Goal: Task Accomplishment & Management: Manage account settings

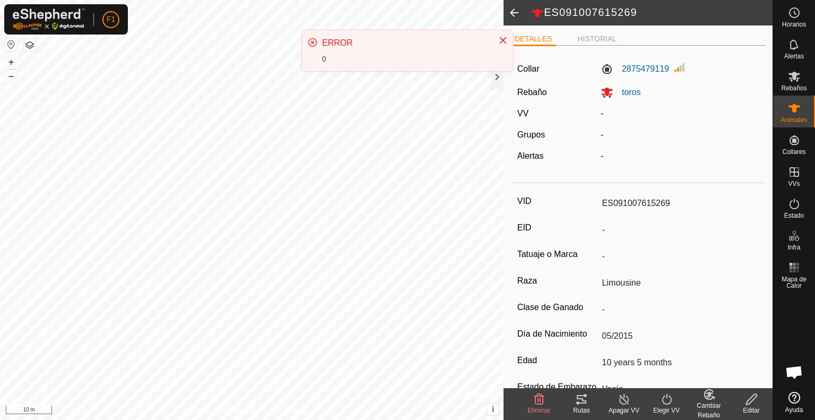
click at [502, 71] on div "ERROR 0" at bounding box center [407, 50] width 211 height 41
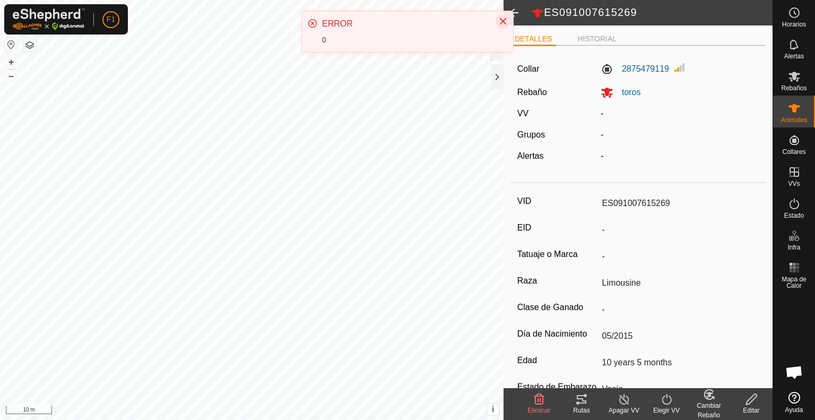
click at [504, 19] on icon "Close" at bounding box center [503, 21] width 8 height 8
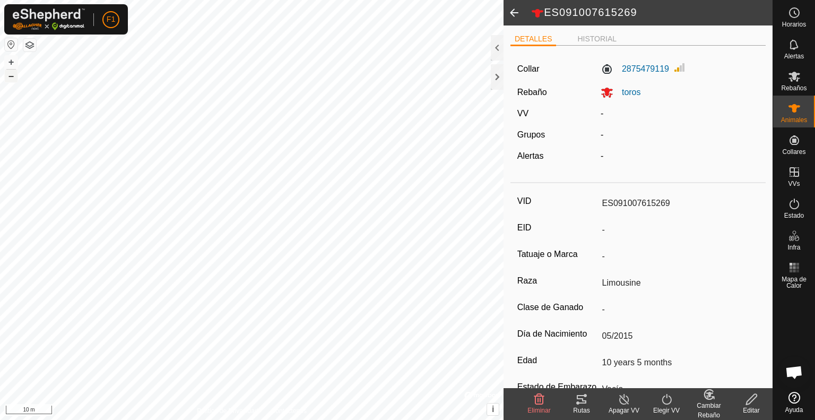
click at [11, 78] on button "–" at bounding box center [11, 76] width 13 height 13
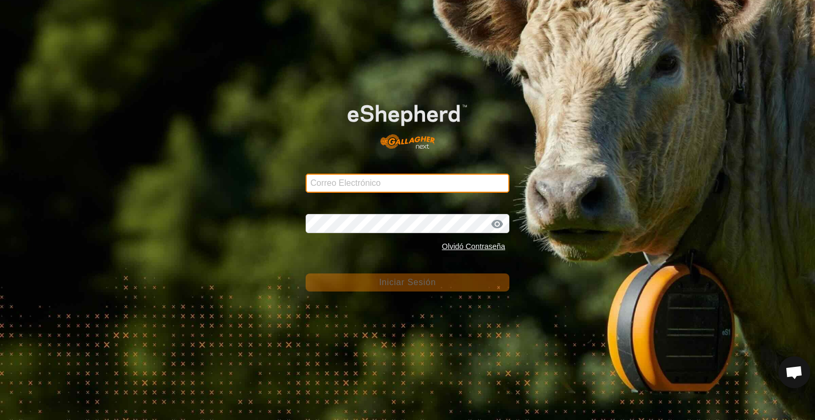
type input "[EMAIL_ADDRESS][DOMAIN_NAME]"
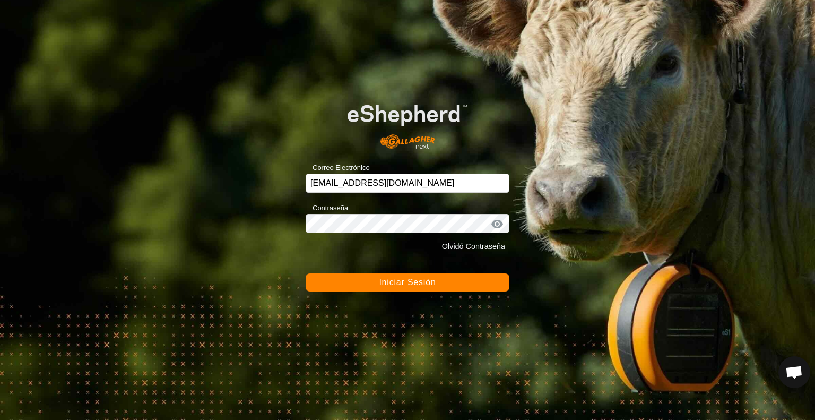
click at [399, 279] on span "Iniciar Sesión" at bounding box center [407, 282] width 57 height 9
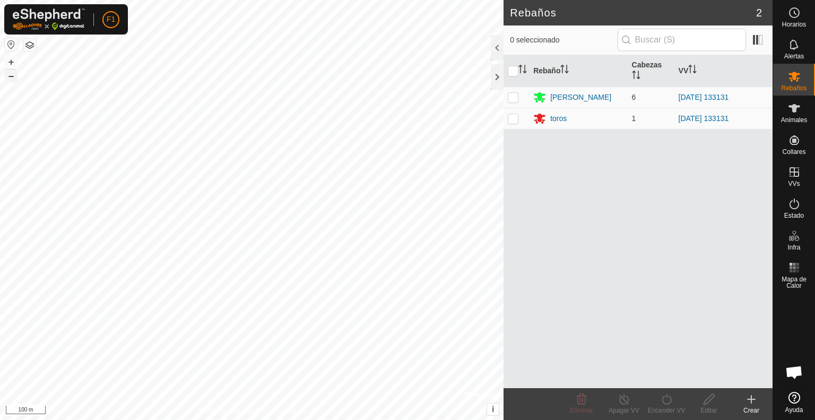
click at [11, 75] on button "–" at bounding box center [11, 76] width 13 height 13
click at [11, 62] on button "+" at bounding box center [11, 62] width 13 height 13
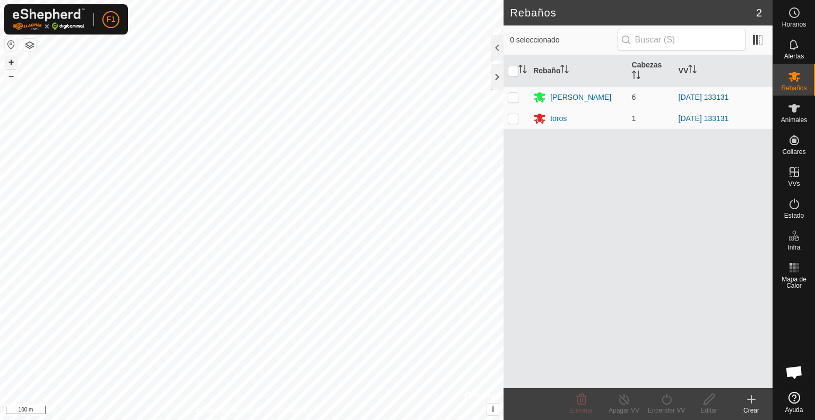
click at [11, 62] on button "+" at bounding box center [11, 62] width 13 height 13
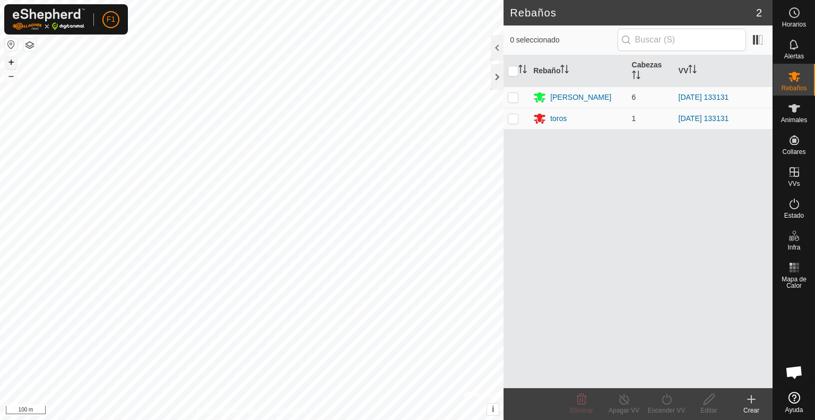
click at [11, 62] on button "+" at bounding box center [11, 62] width 13 height 13
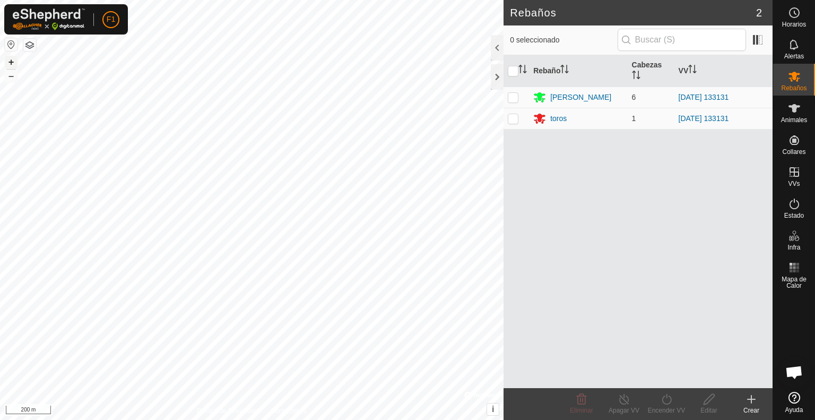
click at [11, 62] on button "+" at bounding box center [11, 62] width 13 height 13
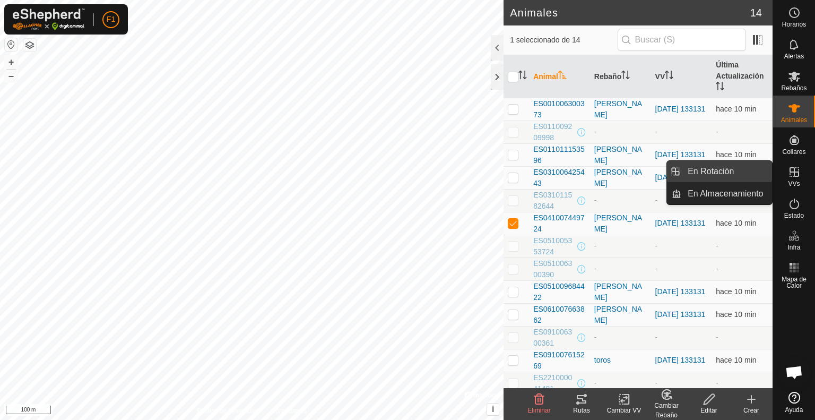
click at [713, 169] on link "En Rotación" at bounding box center [726, 171] width 91 height 21
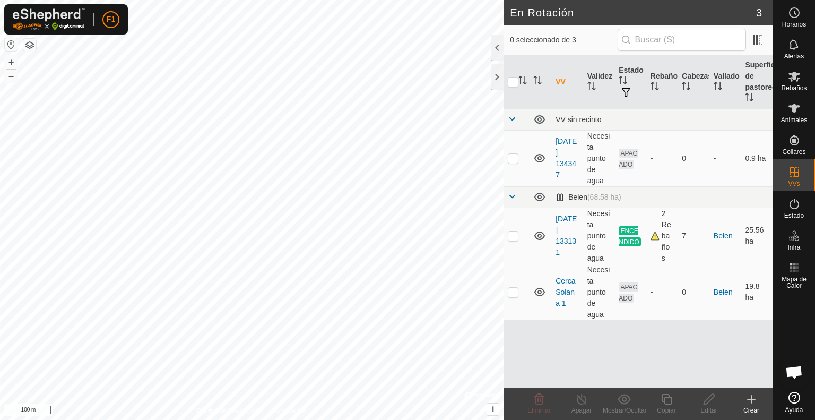
click at [745, 402] on icon at bounding box center [751, 399] width 13 height 13
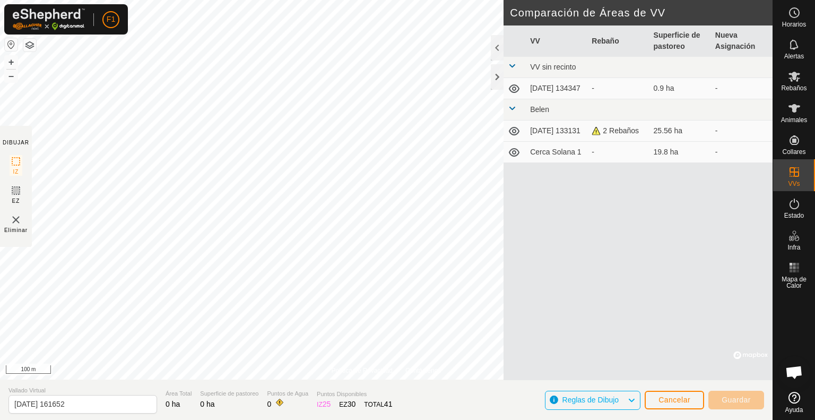
click at [173, 385] on section "Vallado Virtual 2025-09-02 161652 Área Total 0 ha Superficie de pastoreo 0 ha P…" at bounding box center [386, 399] width 773 height 40
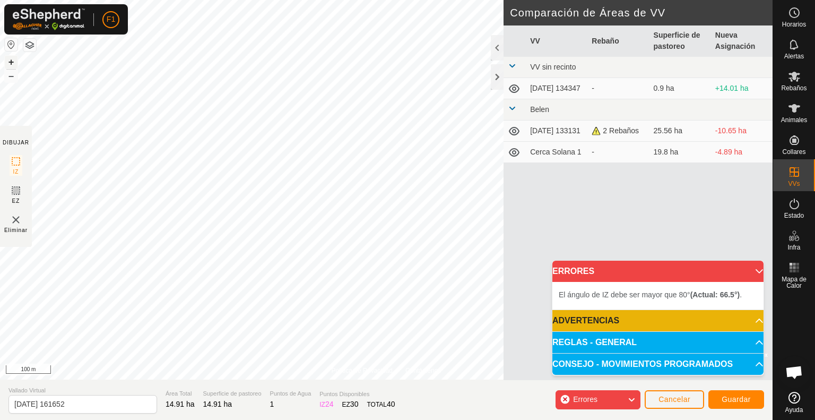
click at [10, 61] on button "+" at bounding box center [11, 62] width 13 height 13
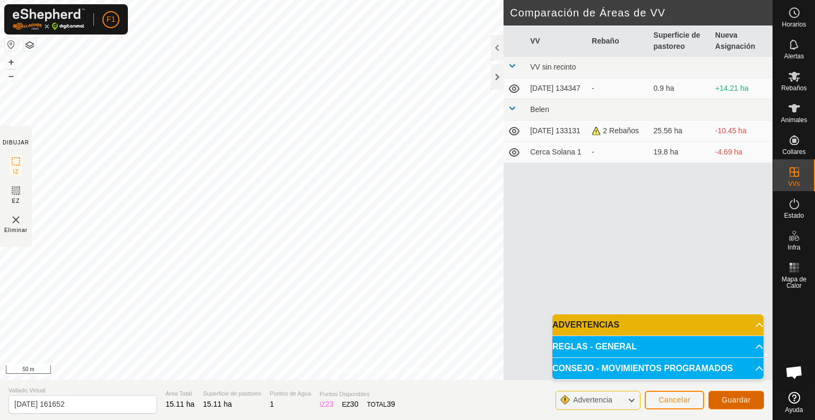
click at [730, 395] on span "Guardar" at bounding box center [736, 399] width 29 height 8
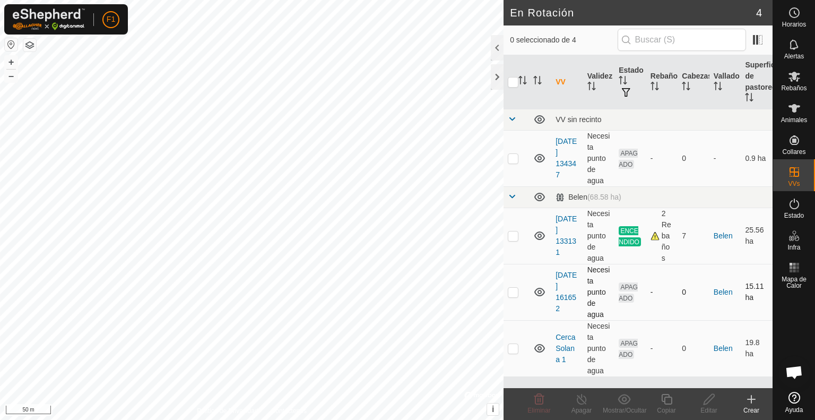
click at [514, 289] on p-checkbox at bounding box center [513, 292] width 11 height 8
checkbox input "true"
click at [564, 284] on link "2025-09-02 161652" at bounding box center [566, 292] width 21 height 42
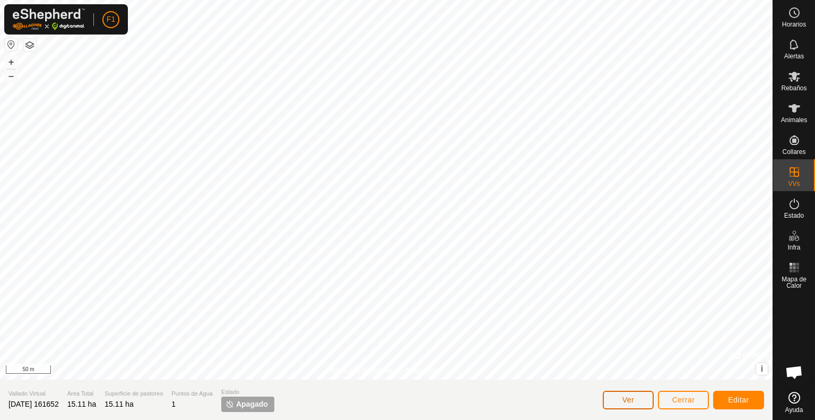
click at [633, 401] on span "Ver" at bounding box center [629, 399] width 12 height 8
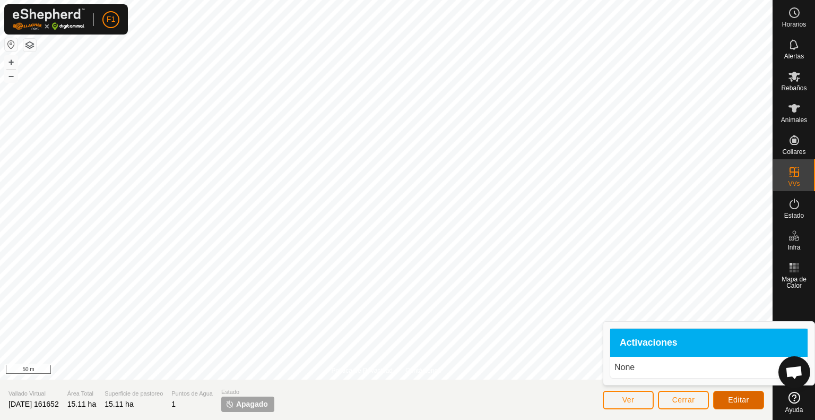
click at [734, 397] on span "Editar" at bounding box center [738, 399] width 21 height 8
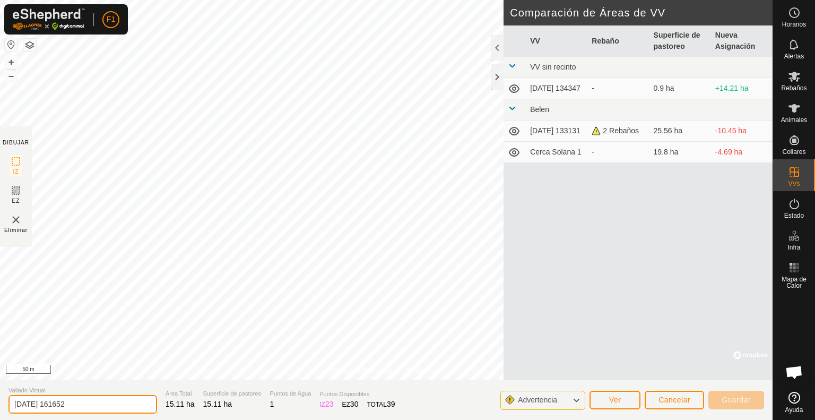
click at [88, 405] on input "2025-09-02 161652" at bounding box center [82, 404] width 149 height 19
type input "2"
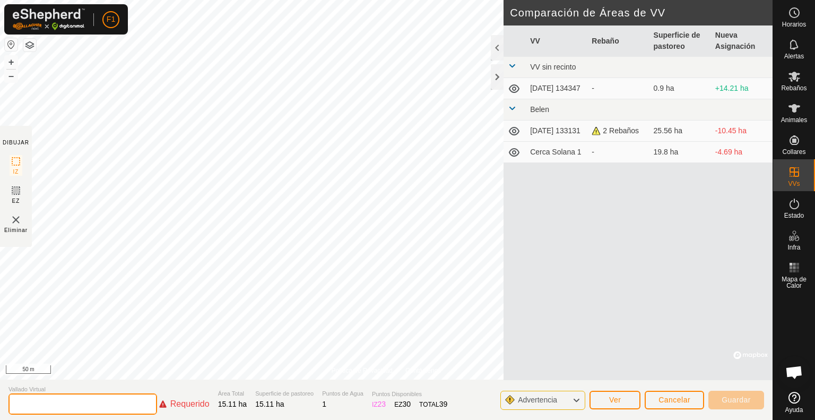
click at [88, 405] on input "text" at bounding box center [82, 403] width 149 height 21
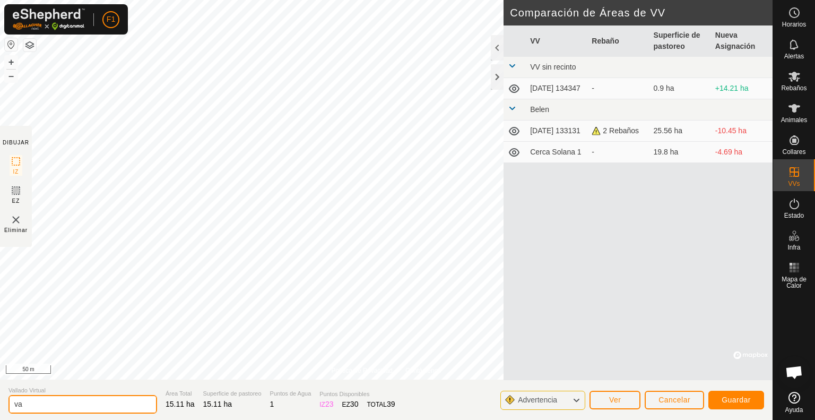
type input "v"
type input "VALL 1 cerca charca"
click at [741, 395] on span "Guardar" at bounding box center [736, 399] width 29 height 8
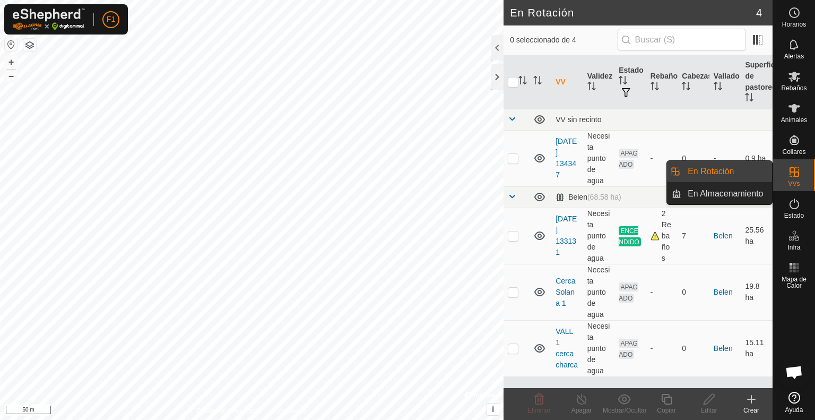
click at [740, 168] on link "En Rotación" at bounding box center [726, 171] width 91 height 21
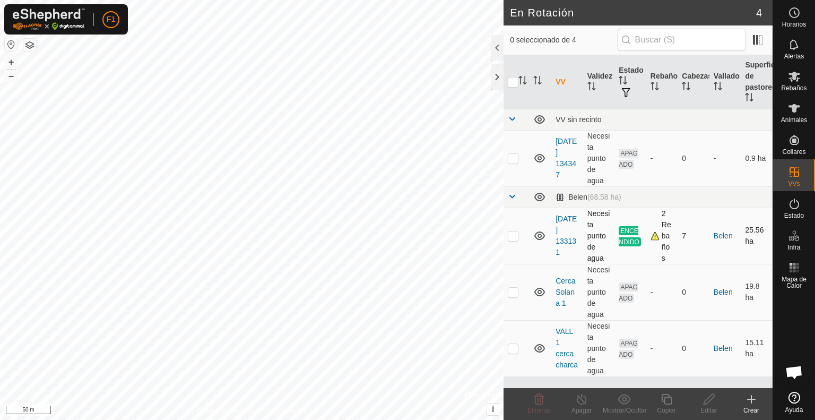
click at [514, 235] on p-checkbox at bounding box center [513, 235] width 11 height 8
checkbox input "true"
click at [581, 401] on icon at bounding box center [581, 399] width 13 height 13
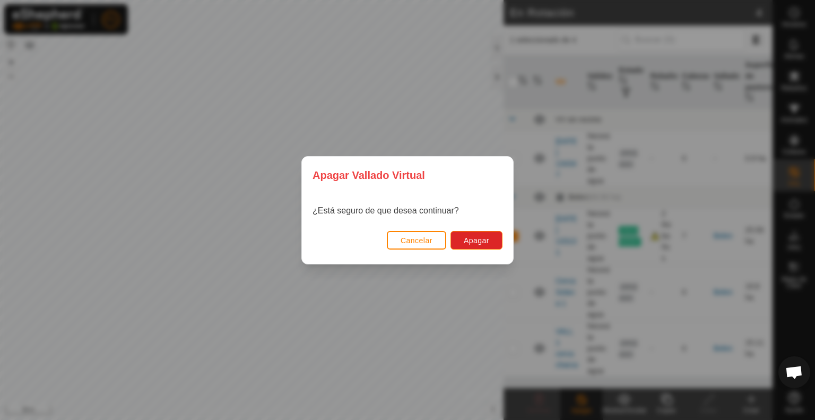
click at [581, 401] on div "Apagar Vallado Virtual ¿Está seguro de que desea continuar? Cancelar Apagar" at bounding box center [407, 210] width 815 height 420
click at [466, 241] on span "Apagar" at bounding box center [476, 240] width 25 height 8
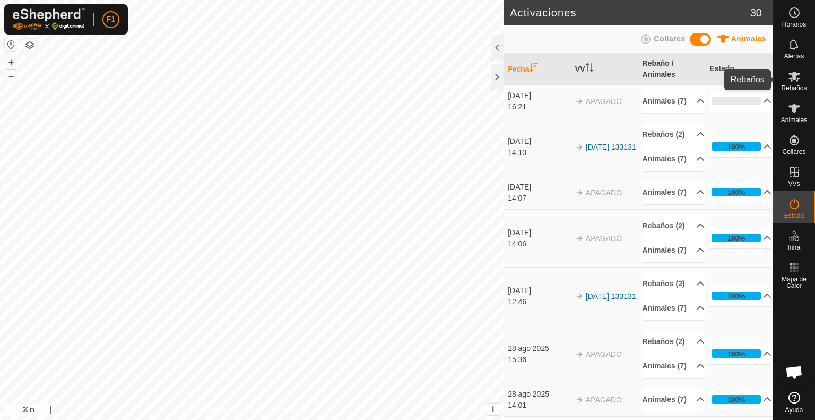
click at [795, 82] on icon at bounding box center [794, 76] width 13 height 13
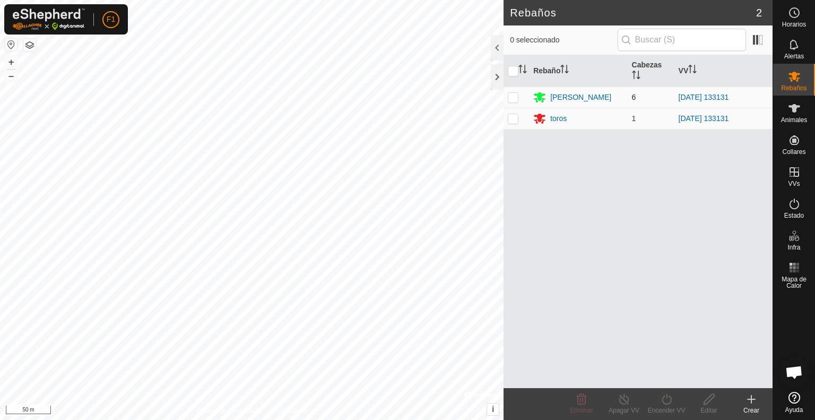
click at [512, 94] on p-checkbox at bounding box center [513, 97] width 11 height 8
checkbox input "true"
click at [512, 117] on p-checkbox at bounding box center [513, 118] width 11 height 8
checkbox input "true"
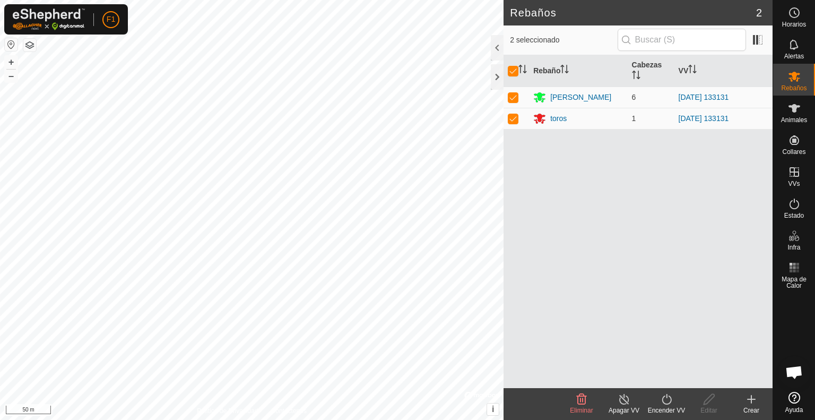
click at [531, 193] on div "Rebaño [PERSON_NAME] [PERSON_NAME] 6 [DATE] 133131 toros 1 [DATE] 133131" at bounding box center [638, 221] width 269 height 333
click at [510, 93] on p-checkbox at bounding box center [513, 97] width 11 height 8
checkbox input "false"
click at [512, 117] on p-checkbox at bounding box center [513, 118] width 11 height 8
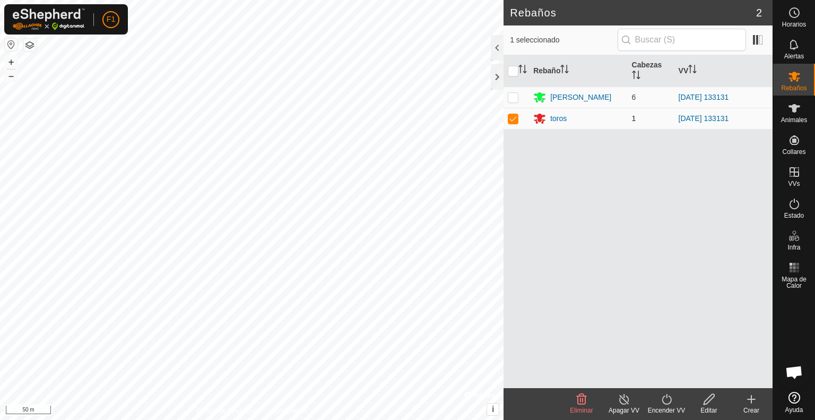
checkbox input "false"
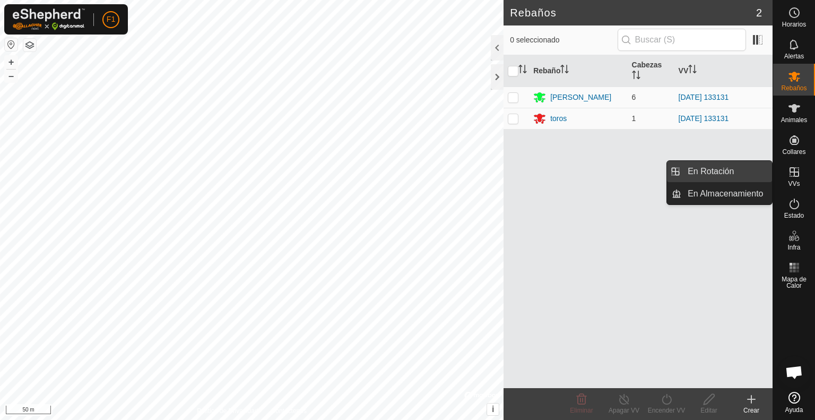
click at [741, 168] on link "En Rotación" at bounding box center [726, 171] width 91 height 21
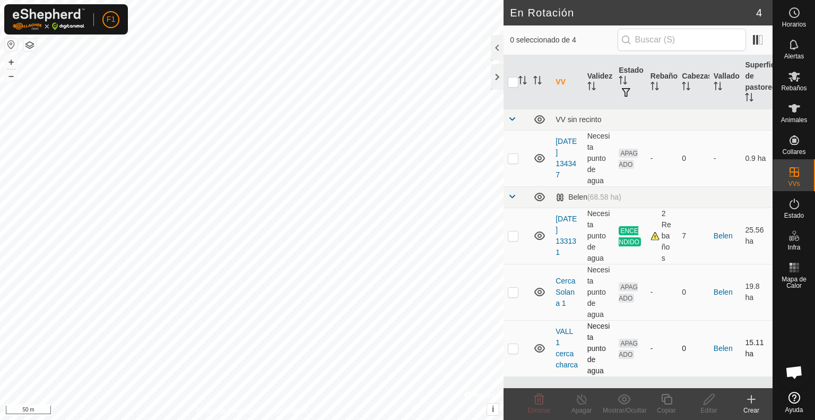
click at [511, 347] on p-checkbox at bounding box center [513, 348] width 11 height 8
click at [517, 348] on p-checkbox at bounding box center [513, 348] width 11 height 8
checkbox input "false"
click at [799, 85] on span "Rebaños" at bounding box center [793, 88] width 25 height 6
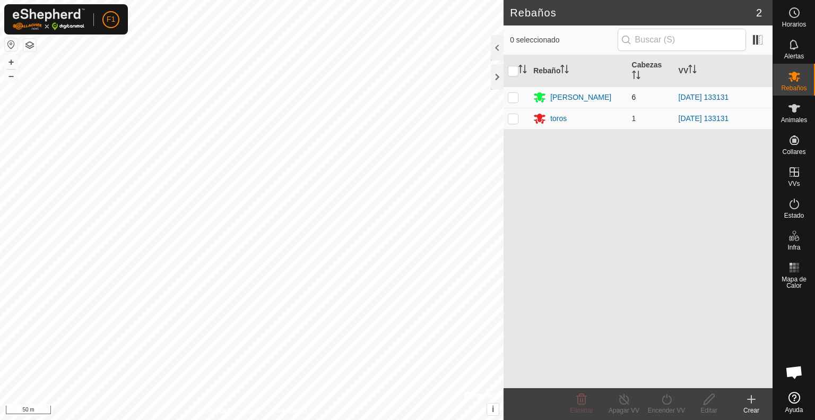
click at [514, 94] on p-checkbox at bounding box center [513, 97] width 11 height 8
checkbox input "true"
click at [512, 119] on p-checkbox at bounding box center [513, 118] width 11 height 8
checkbox input "true"
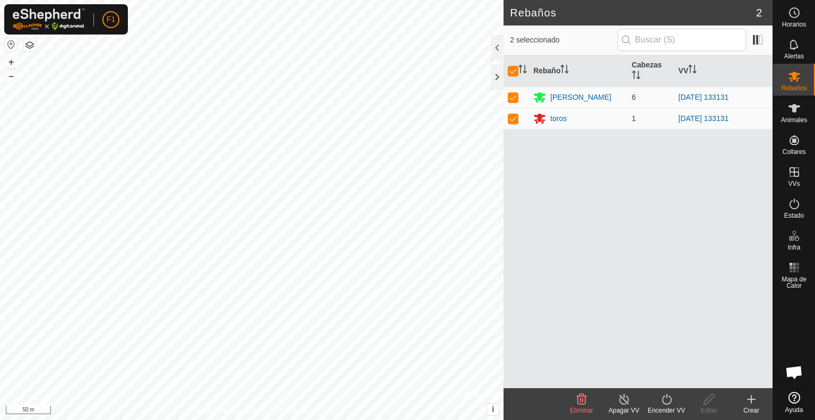
click at [618, 401] on icon at bounding box center [624, 399] width 13 height 13
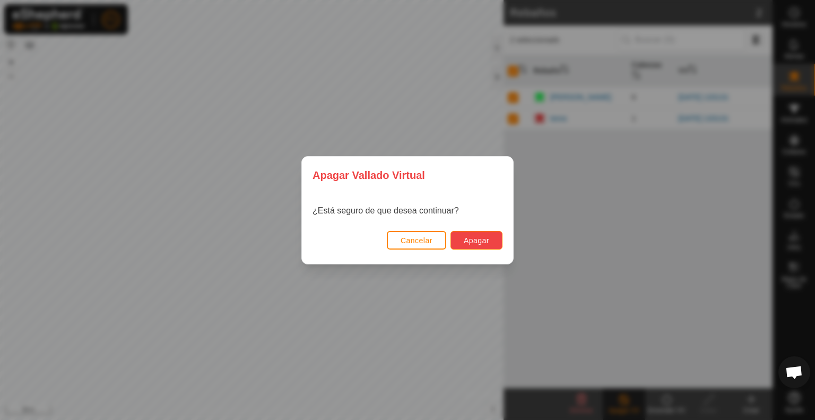
click at [479, 235] on button "Apagar" at bounding box center [477, 240] width 52 height 19
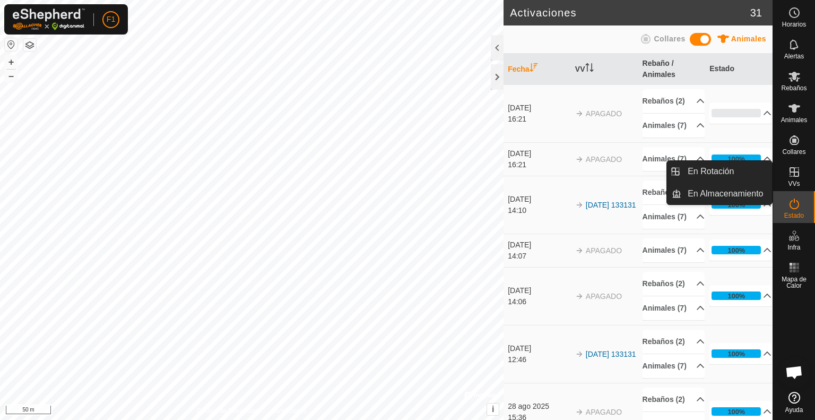
click at [796, 170] on icon at bounding box center [794, 172] width 13 height 13
click at [740, 169] on link "En Rotación" at bounding box center [726, 171] width 91 height 21
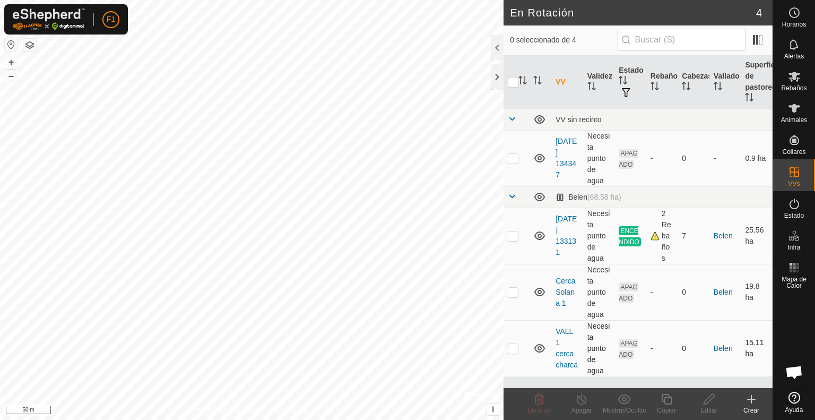
click at [513, 346] on p-checkbox at bounding box center [513, 348] width 11 height 8
checkbox input "false"
click at [796, 85] on span "Rebaños" at bounding box center [793, 88] width 25 height 6
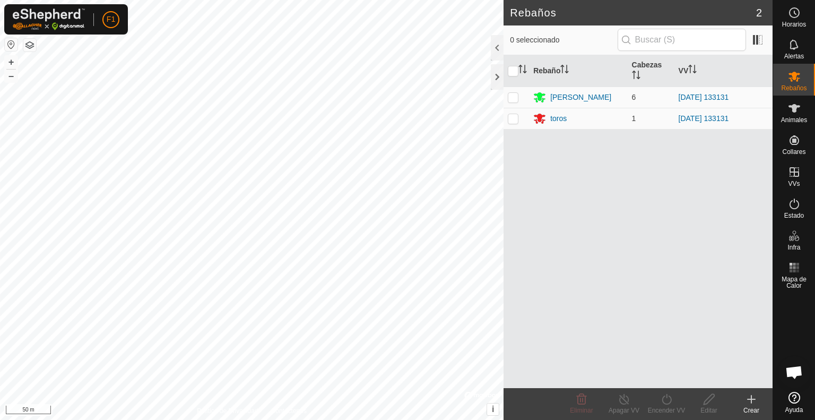
click at [796, 85] on span "Rebaños" at bounding box center [793, 88] width 25 height 6
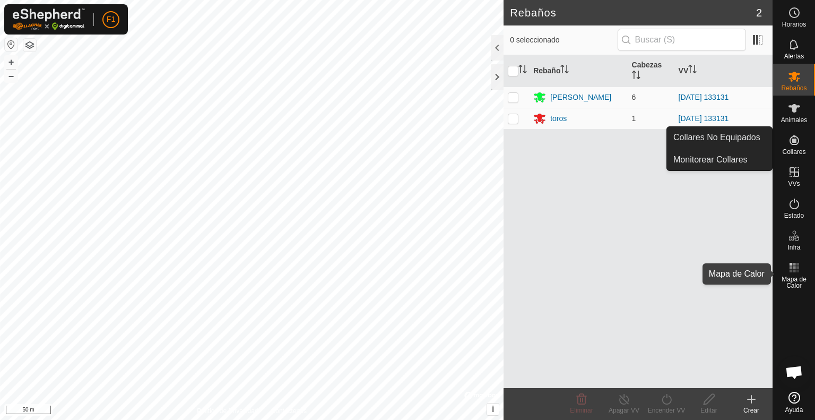
click at [792, 273] on icon at bounding box center [794, 267] width 13 height 13
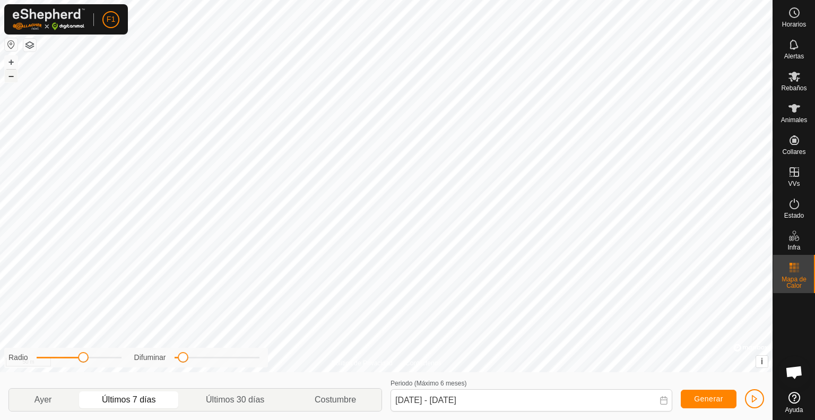
click at [11, 74] on button "–" at bounding box center [11, 76] width 13 height 13
click at [50, 402] on p-togglebutton "Ayer" at bounding box center [43, 400] width 68 height 22
click at [126, 400] on p-togglebutton "Últimos 7 días" at bounding box center [129, 400] width 104 height 22
type input "26 Aug, 2025 - 01 Sep, 2025"
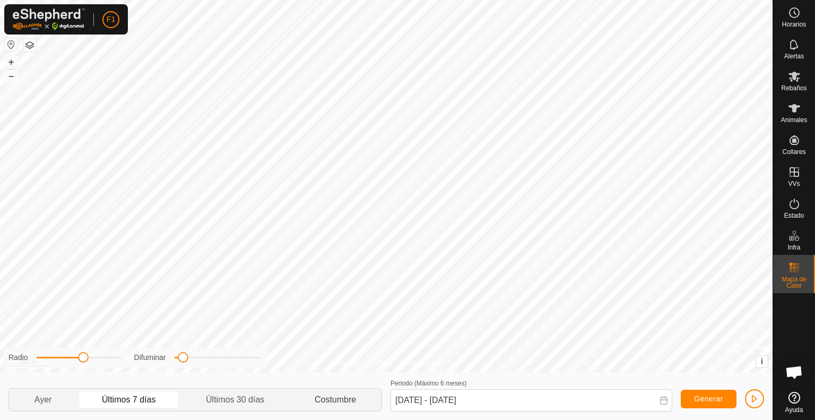
click at [327, 399] on p-togglebutton "Costumbre" at bounding box center [336, 400] width 92 height 22
click at [795, 50] on icon at bounding box center [794, 44] width 13 height 13
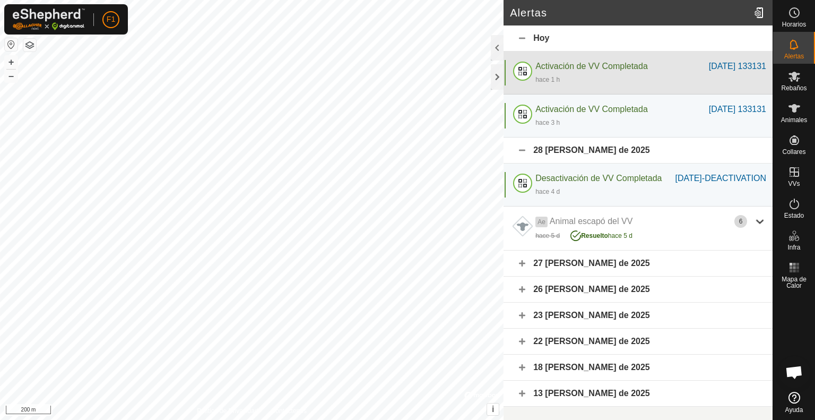
click at [588, 63] on span "Activación de VV Completada" at bounding box center [592, 66] width 113 height 9
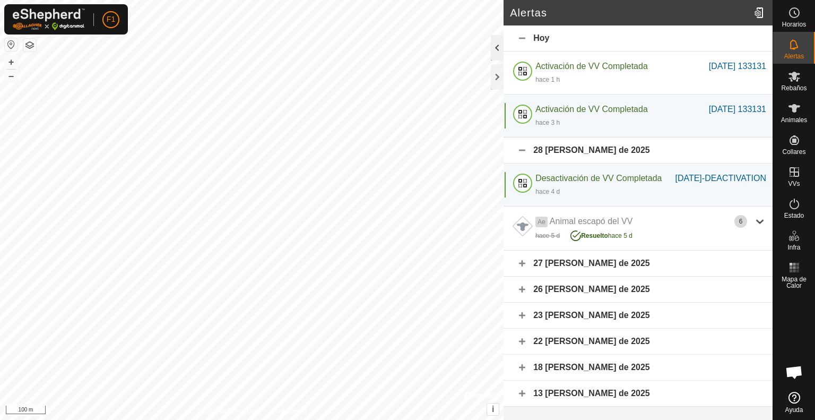
click at [499, 47] on div at bounding box center [497, 47] width 13 height 25
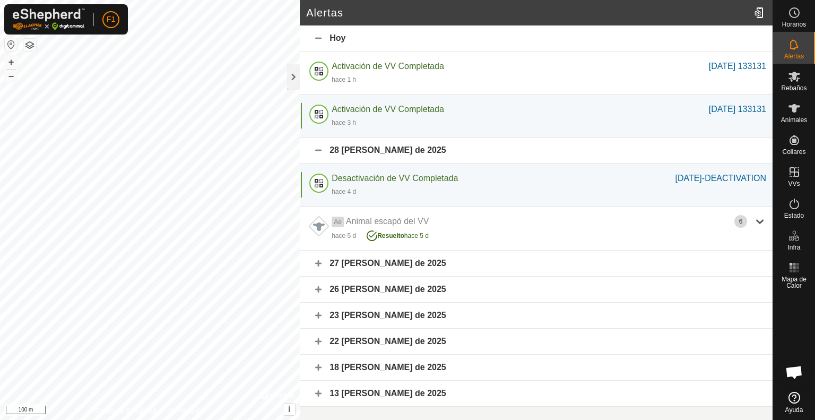
click at [796, 370] on span "Chat abierto" at bounding box center [795, 373] width 18 height 15
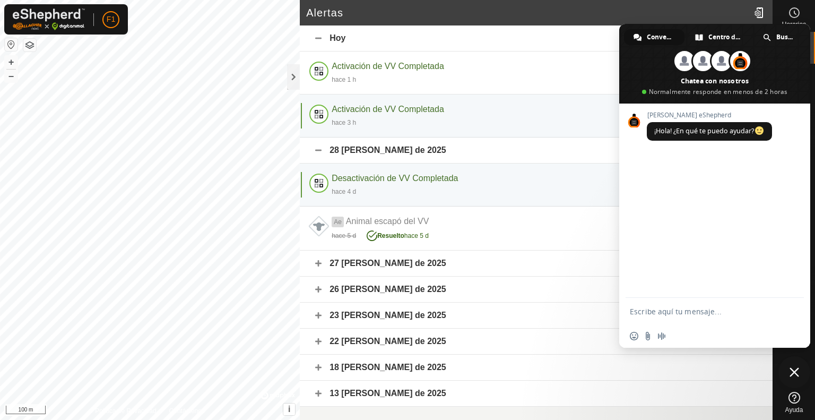
click at [791, 373] on span "Cerrar el chat" at bounding box center [795, 372] width 10 height 10
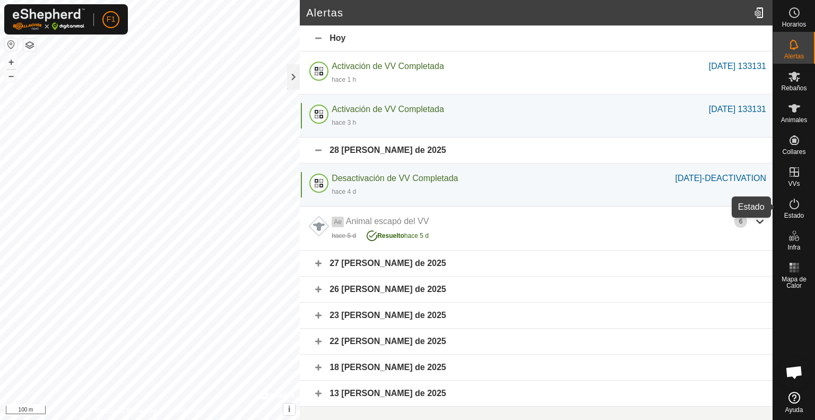
click at [794, 209] on icon at bounding box center [795, 204] width 10 height 11
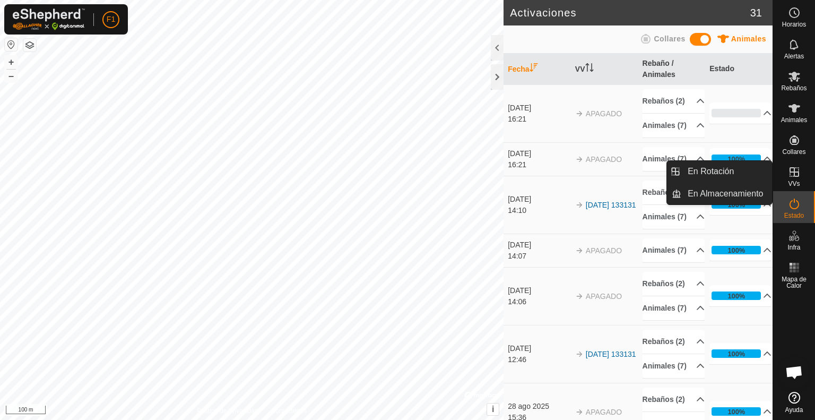
click at [796, 178] on icon at bounding box center [794, 172] width 13 height 13
click at [745, 168] on link "En Rotación" at bounding box center [726, 171] width 91 height 21
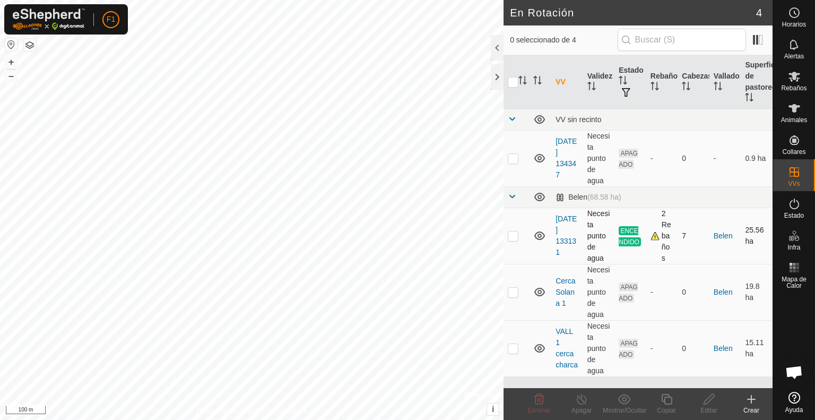
click at [564, 235] on td "[DATE] 133131" at bounding box center [567, 236] width 32 height 56
click at [565, 227] on link "[DATE] 133131" at bounding box center [566, 235] width 21 height 42
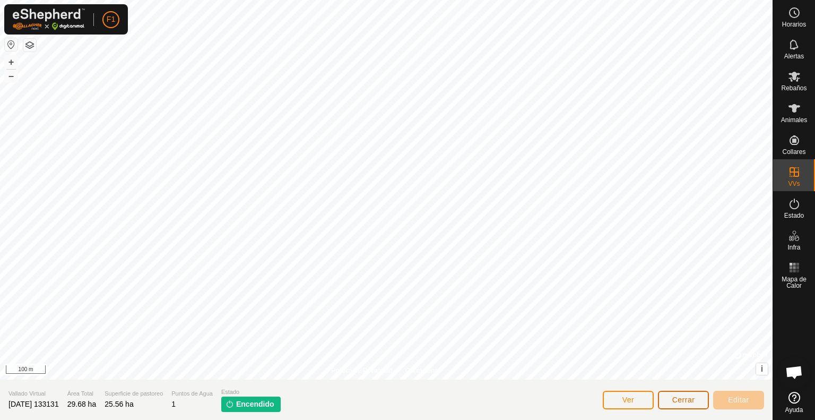
click at [678, 397] on span "Cerrar" at bounding box center [683, 399] width 23 height 8
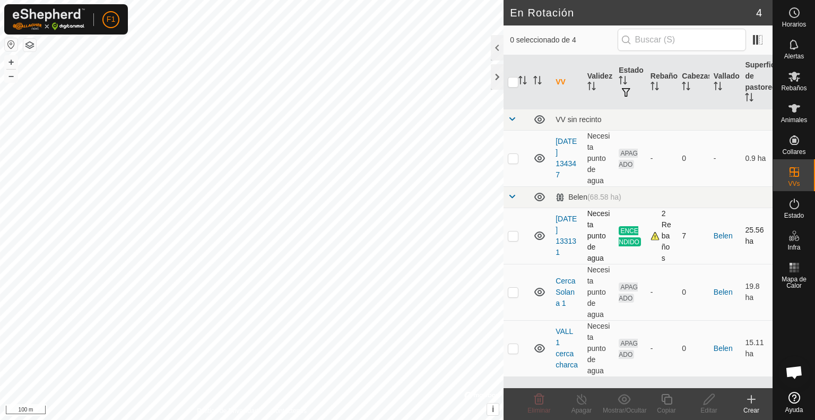
click at [655, 234] on div "2 Rebaños" at bounding box center [662, 236] width 23 height 56
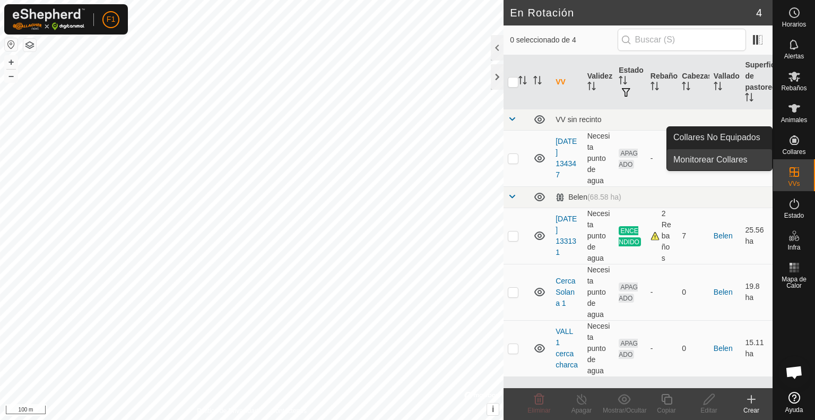
click at [743, 159] on link "Monitorear Collares" at bounding box center [719, 159] width 105 height 21
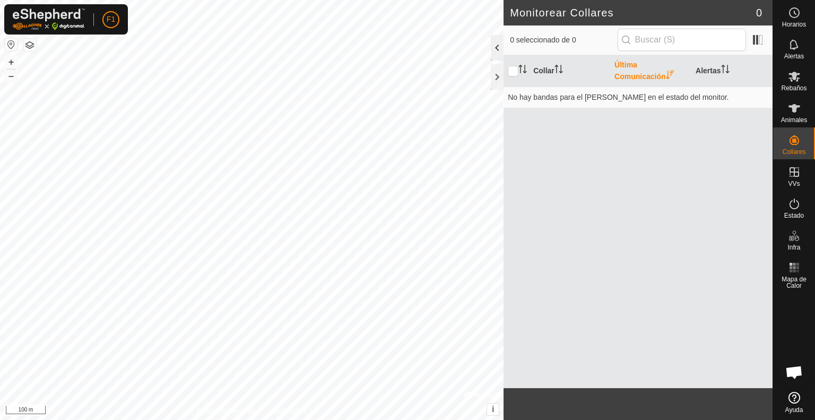
click at [496, 48] on div at bounding box center [497, 47] width 13 height 25
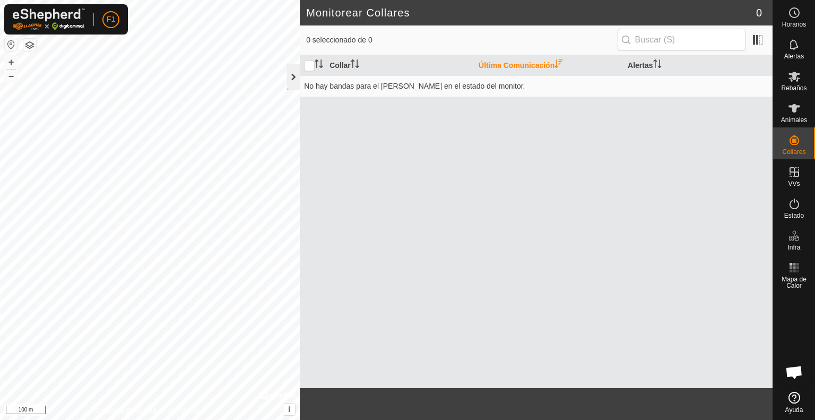
click at [289, 76] on div at bounding box center [293, 76] width 13 height 25
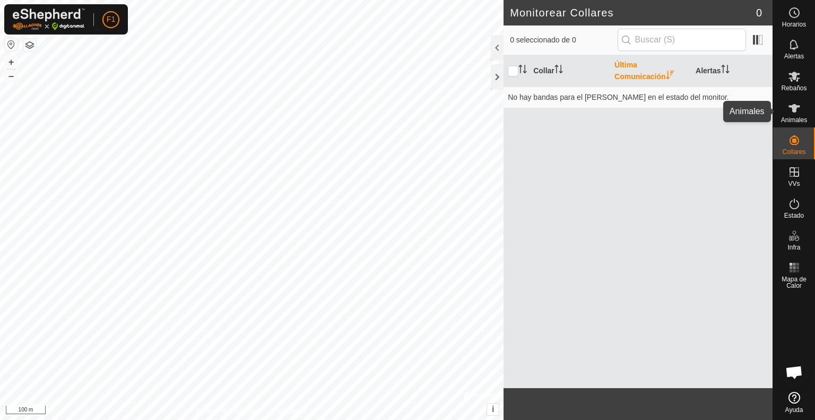
click at [798, 117] on span "Animales" at bounding box center [794, 120] width 26 height 6
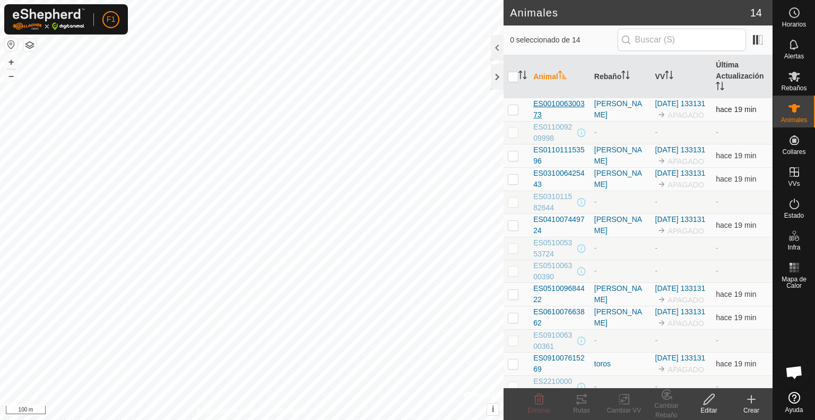
click at [546, 108] on span "ES001006300373" at bounding box center [559, 109] width 53 height 22
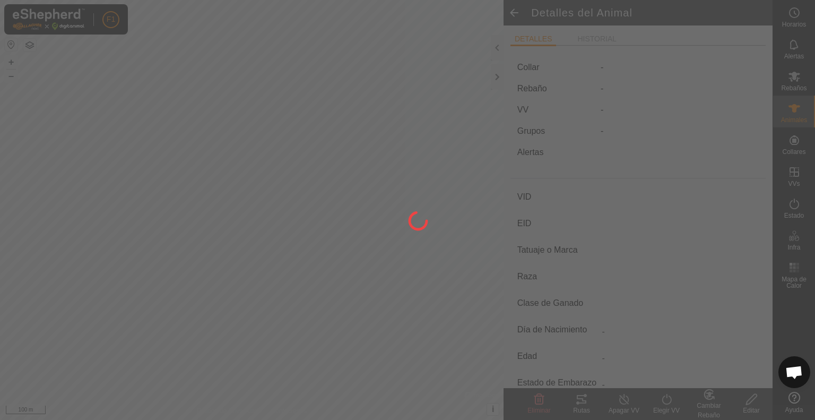
type input "ES001006300373"
type input "-"
type input "Cruzada"
type input "-"
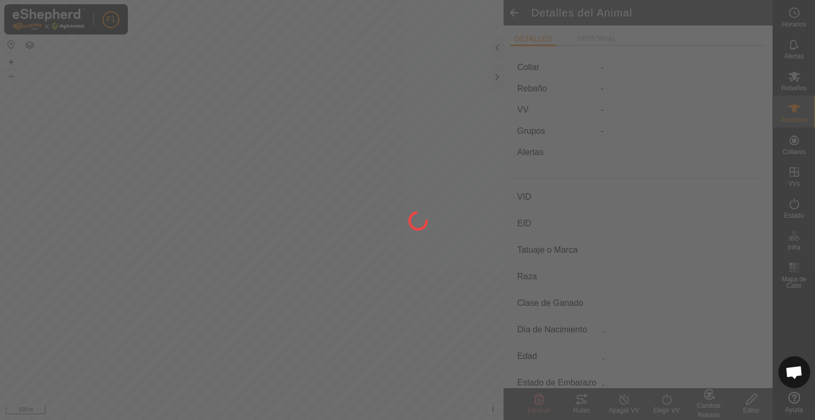
type input "02/2010"
type input "15 years 9 months"
type input "Preñada"
type input "500 kg"
type input "-"
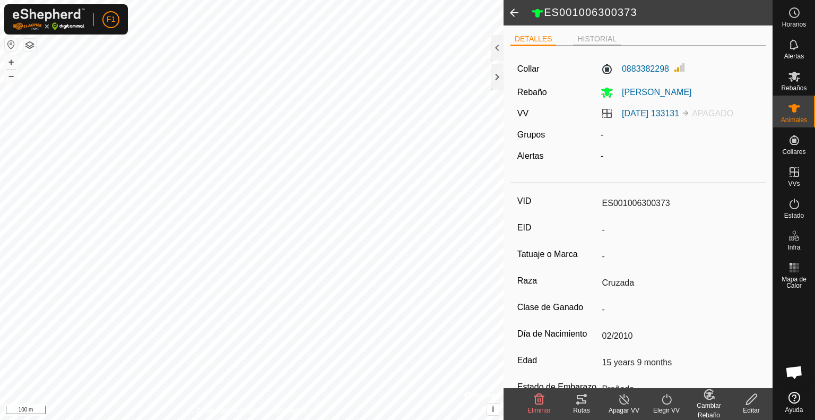
click at [590, 37] on li "HISTORIAL" at bounding box center [597, 39] width 48 height 13
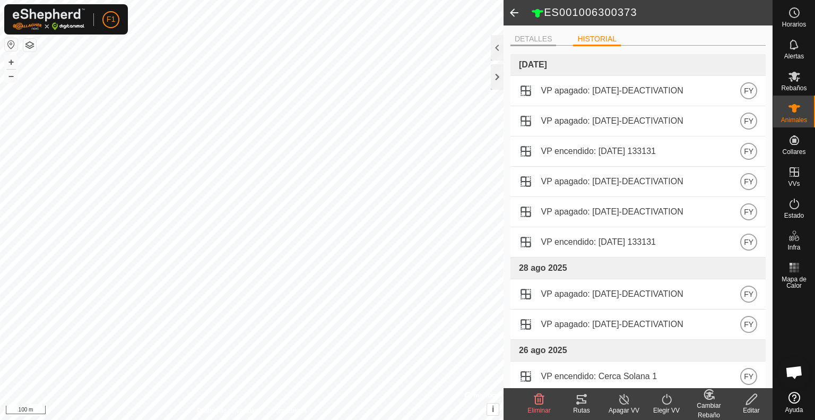
click at [535, 37] on li "DETALLES" at bounding box center [534, 39] width 46 height 13
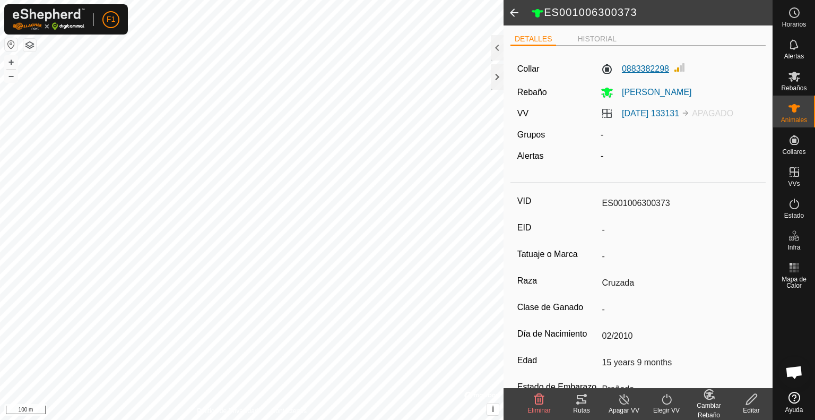
click at [635, 66] on label "0883382298" at bounding box center [635, 69] width 68 height 13
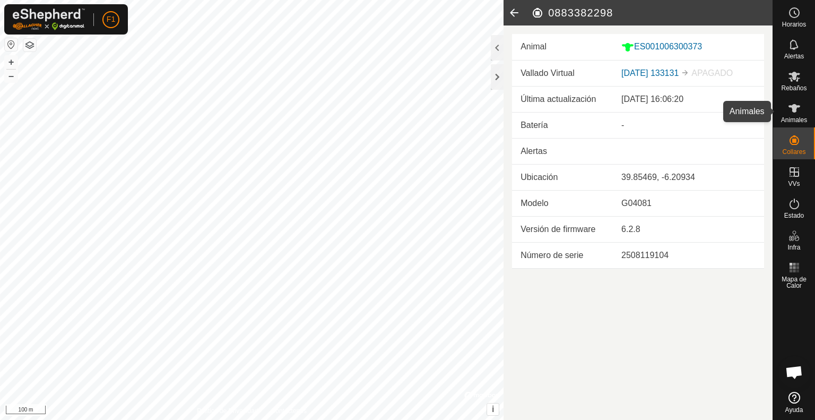
click at [800, 114] on icon at bounding box center [794, 108] width 13 height 13
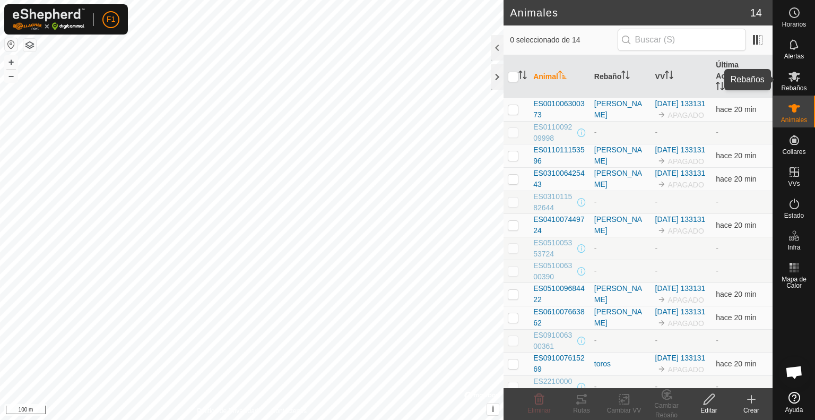
click at [796, 82] on icon at bounding box center [794, 76] width 13 height 13
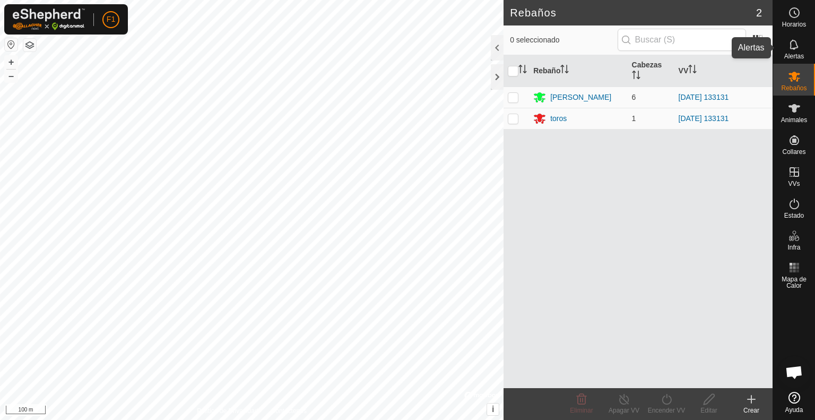
click at [790, 50] on icon at bounding box center [794, 44] width 13 height 13
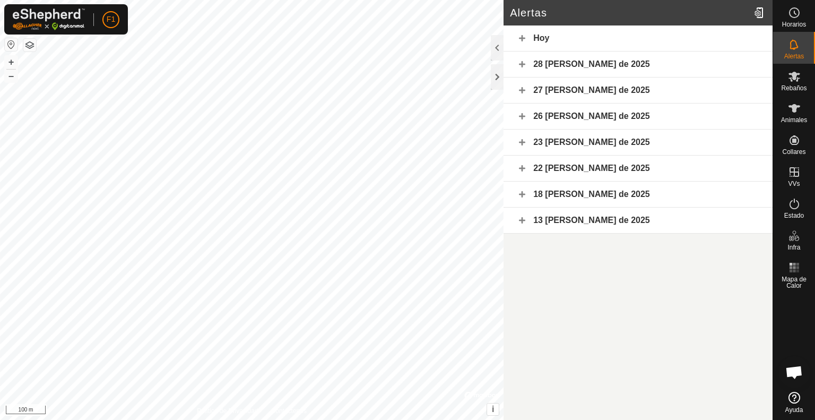
click at [542, 36] on div "Hoy" at bounding box center [638, 38] width 269 height 26
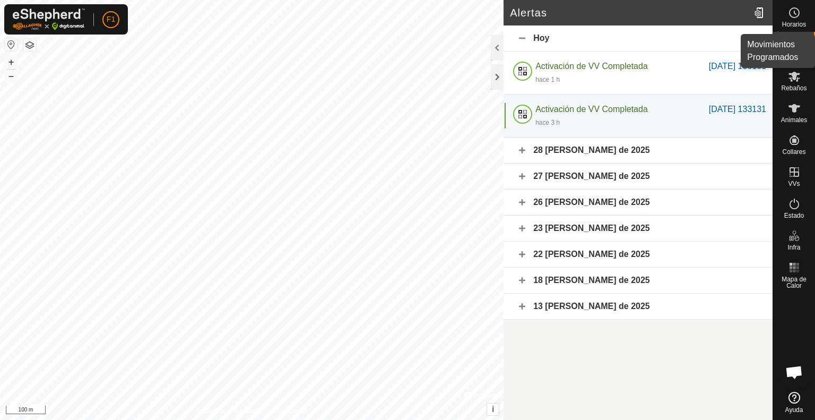
click at [797, 19] on icon at bounding box center [794, 12] width 13 height 13
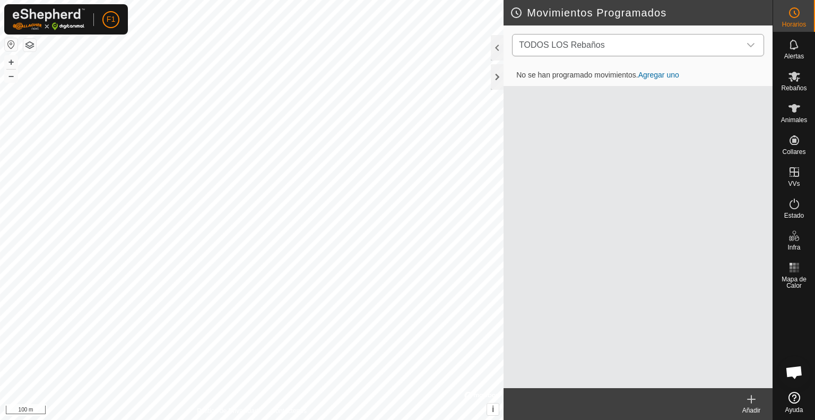
click at [756, 46] on div "dropdown trigger" at bounding box center [750, 44] width 21 height 21
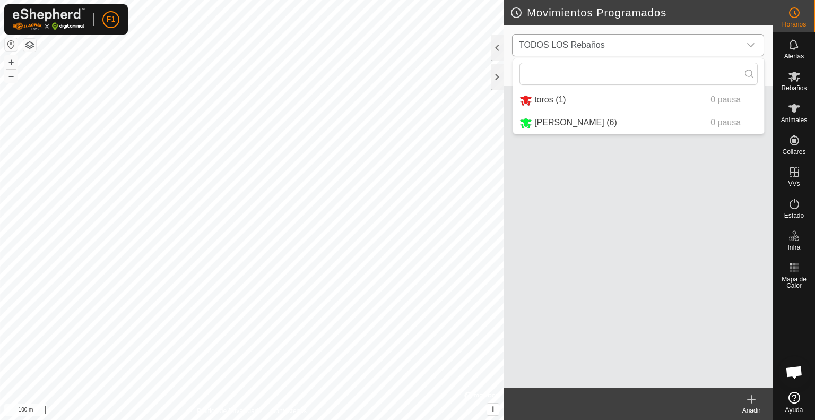
click at [756, 46] on div "dropdown trigger" at bounding box center [750, 44] width 21 height 21
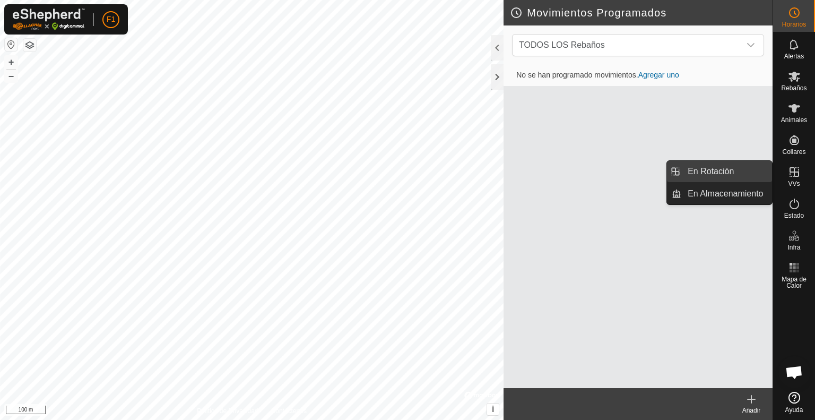
click at [722, 171] on link "En Rotación" at bounding box center [726, 171] width 91 height 21
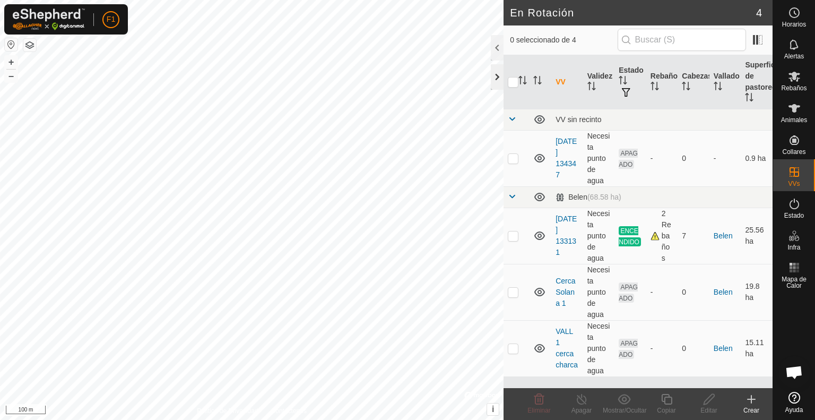
click at [493, 70] on div at bounding box center [497, 76] width 13 height 25
click at [565, 238] on link "[DATE] 133131" at bounding box center [566, 235] width 21 height 42
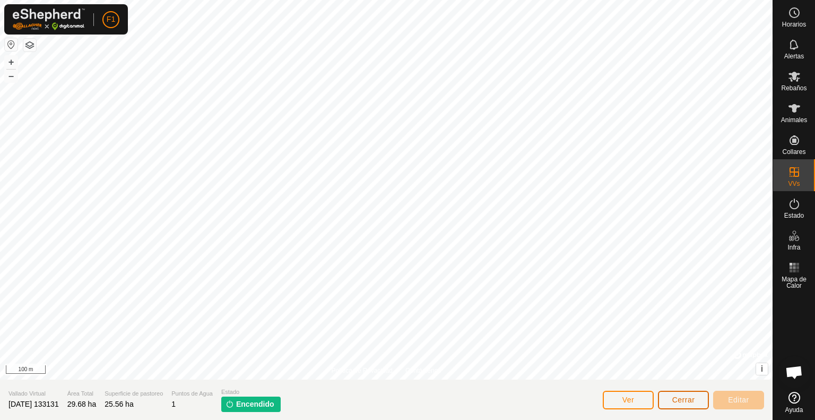
click at [693, 398] on span "Cerrar" at bounding box center [683, 399] width 23 height 8
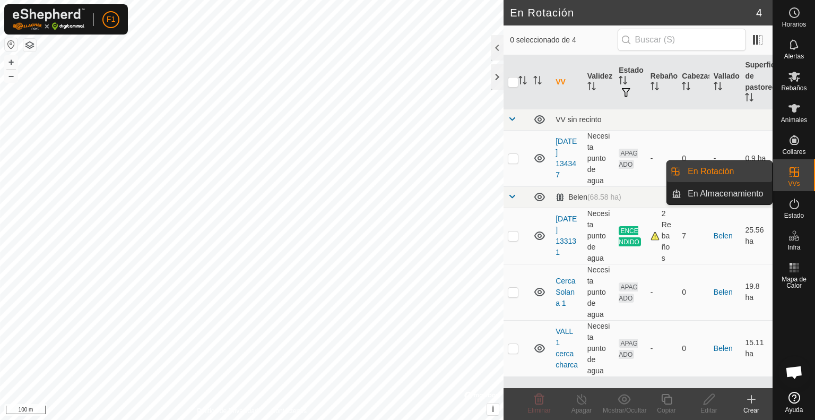
click at [796, 170] on icon at bounding box center [794, 172] width 13 height 13
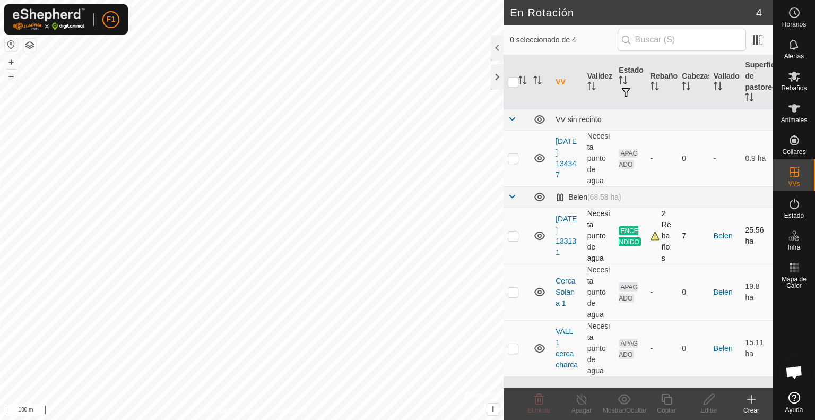
click at [512, 233] on p-checkbox at bounding box center [513, 235] width 11 height 8
checkbox input "true"
click at [582, 400] on line at bounding box center [581, 399] width 8 height 8
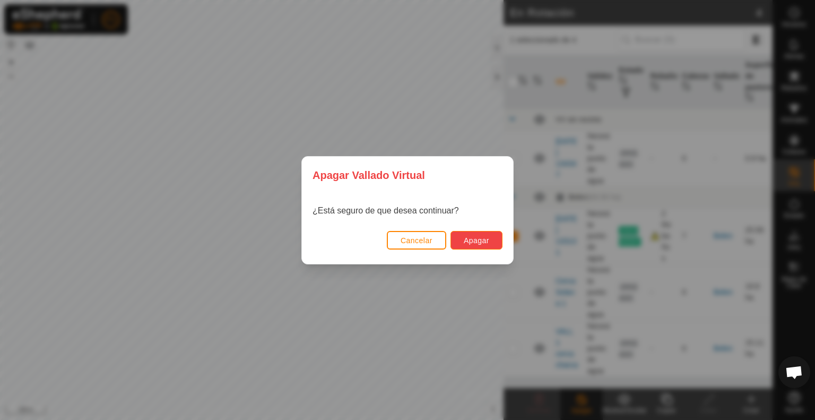
click at [474, 238] on span "Apagar" at bounding box center [476, 240] width 25 height 8
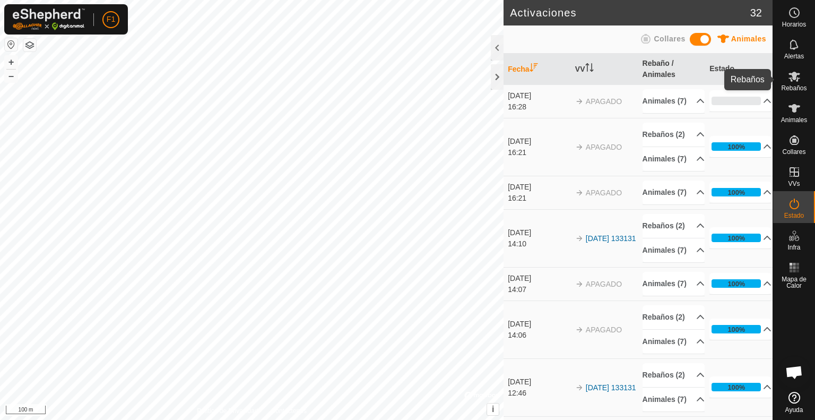
click at [793, 83] on es-mob-svg-icon at bounding box center [794, 76] width 19 height 17
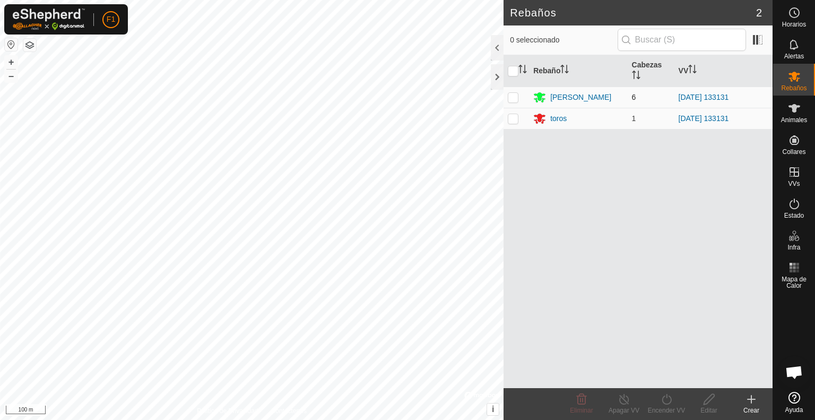
click at [514, 98] on p-checkbox at bounding box center [513, 97] width 11 height 8
checkbox input "true"
click at [513, 118] on p-checkbox at bounding box center [513, 118] width 11 height 8
checkbox input "true"
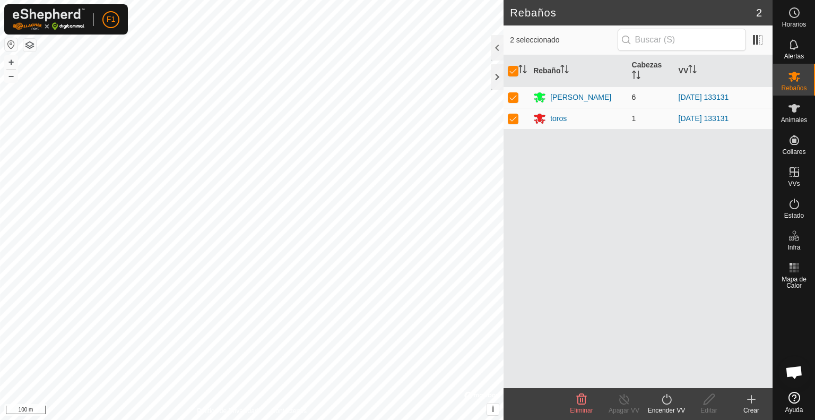
click at [512, 92] on td at bounding box center [516, 97] width 25 height 21
checkbox input "false"
click at [515, 117] on p-checkbox at bounding box center [513, 118] width 11 height 8
checkbox input "false"
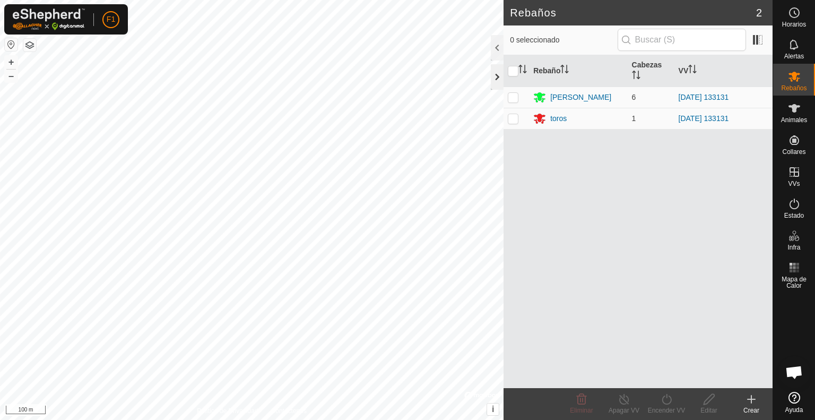
click at [497, 74] on div at bounding box center [497, 76] width 13 height 25
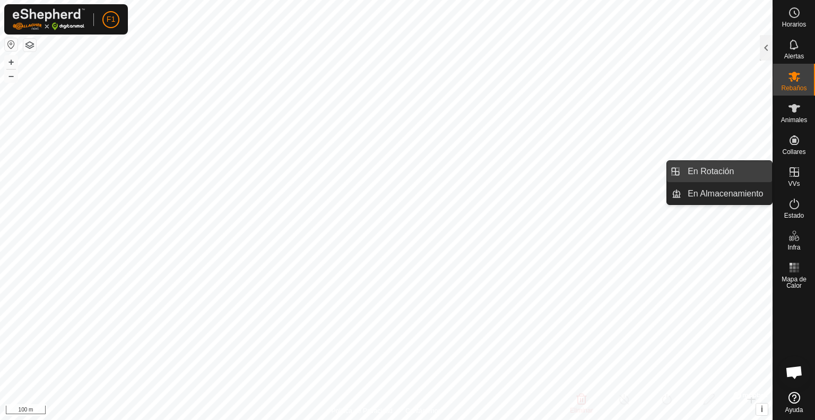
click at [730, 173] on link "En Rotación" at bounding box center [726, 171] width 91 height 21
click at [694, 169] on link "En Rotación" at bounding box center [726, 171] width 91 height 21
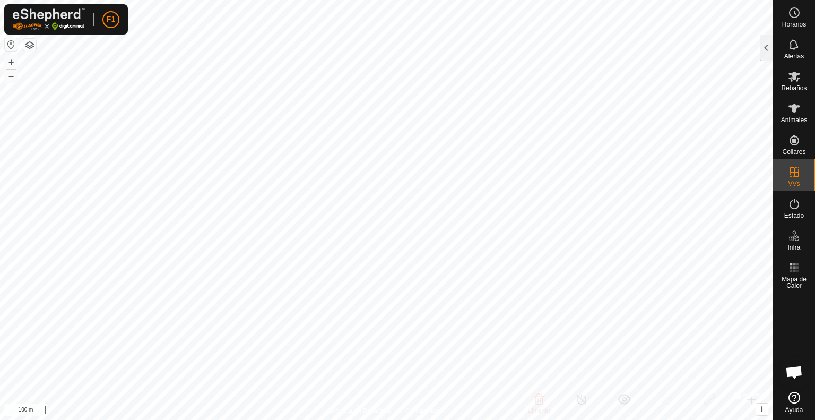
checkbox input "false"
checkbox input "true"
checkbox input "false"
checkbox input "true"
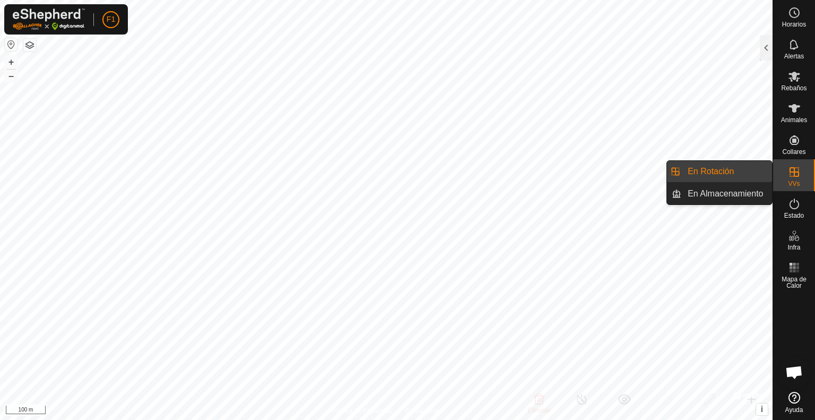
click at [800, 181] on div "VVs" at bounding box center [794, 175] width 42 height 32
click at [737, 174] on link "En Rotación" at bounding box center [726, 171] width 91 height 21
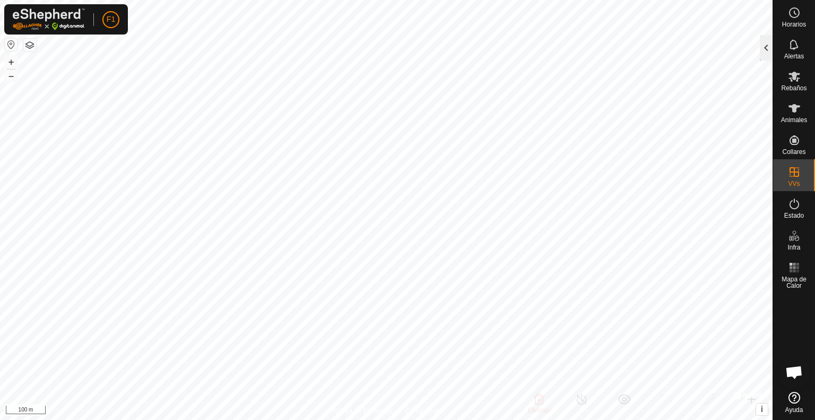
click at [764, 50] on div at bounding box center [766, 47] width 13 height 25
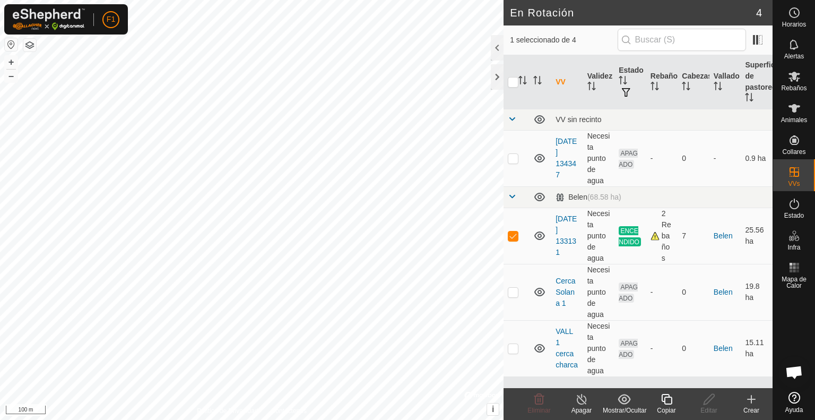
click at [582, 399] on icon at bounding box center [581, 399] width 13 height 13
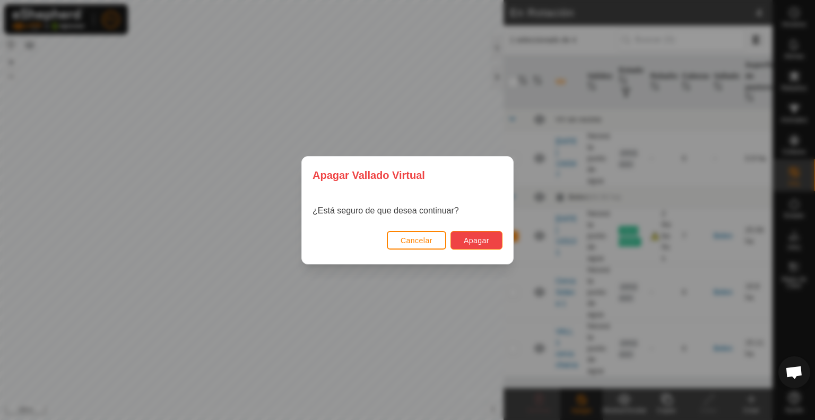
click at [487, 237] on span "Apagar" at bounding box center [476, 240] width 25 height 8
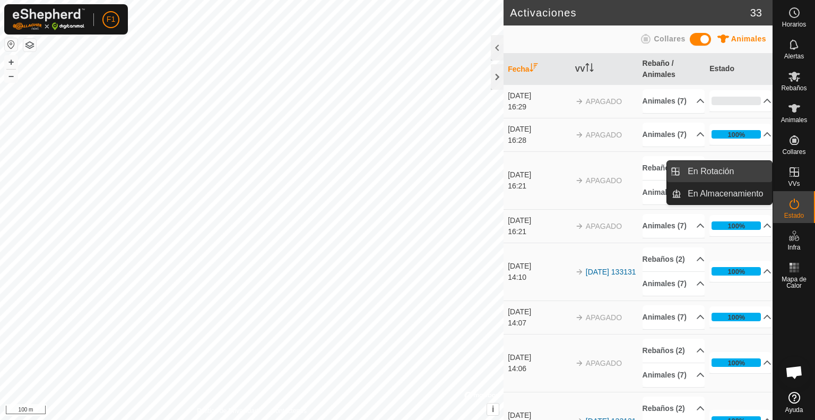
drag, startPoint x: 802, startPoint y: 169, endPoint x: 743, endPoint y: 170, distance: 59.4
click at [773, 170] on es-menu-bar "Horarios Alertas Rebaños Animales Collares VVs Estado Infra Mapa de Calor Ayuda…" at bounding box center [794, 210] width 42 height 420
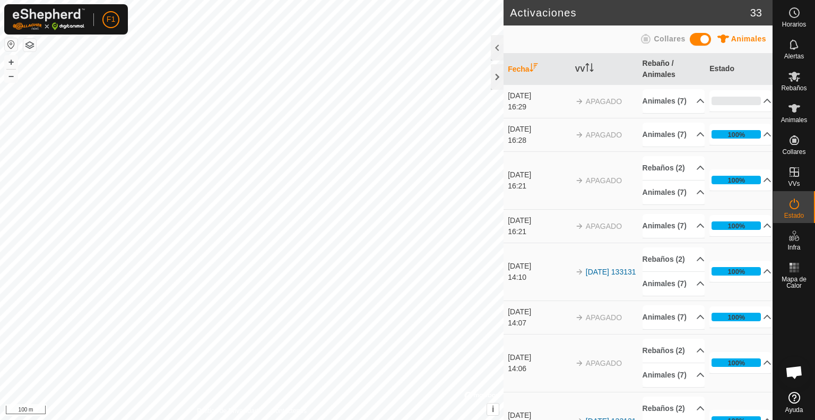
click at [743, 151] on td "100% En Progreso Pendiente 0 Enviado 0 Completado Confirmado 0 Anulado 0 Cancel…" at bounding box center [738, 134] width 67 height 33
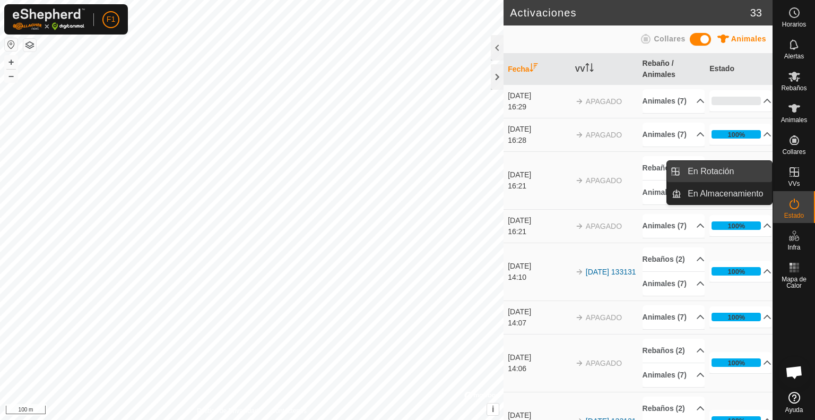
click at [730, 167] on link "En Rotación" at bounding box center [726, 171] width 91 height 21
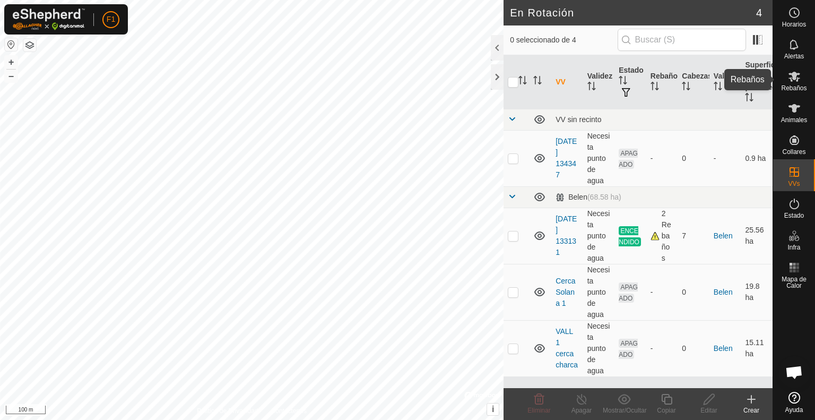
click at [792, 82] on icon at bounding box center [794, 76] width 13 height 13
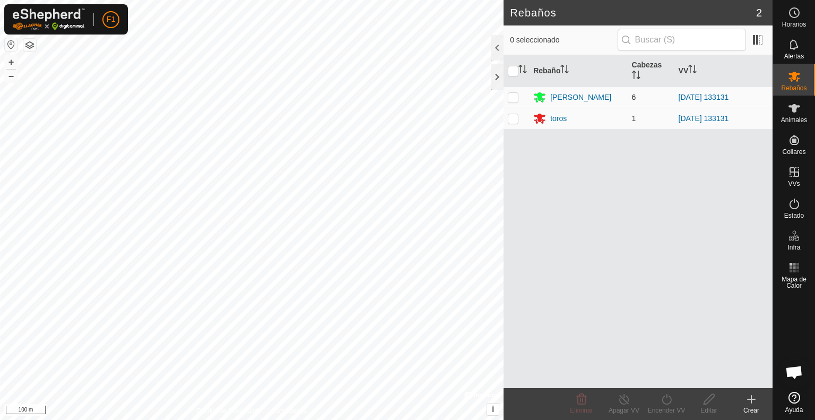
click at [510, 96] on p-checkbox at bounding box center [513, 97] width 11 height 8
checkbox input "true"
click at [512, 119] on p-checkbox at bounding box center [513, 118] width 11 height 8
checkbox input "true"
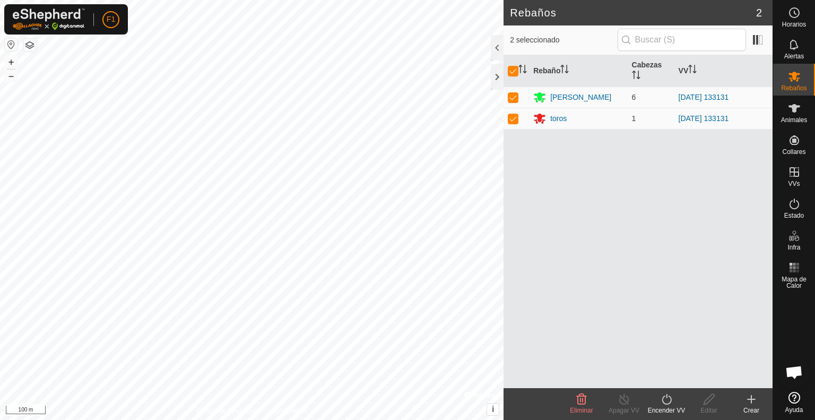
click at [669, 407] on div "Encender VV" at bounding box center [666, 410] width 42 height 10
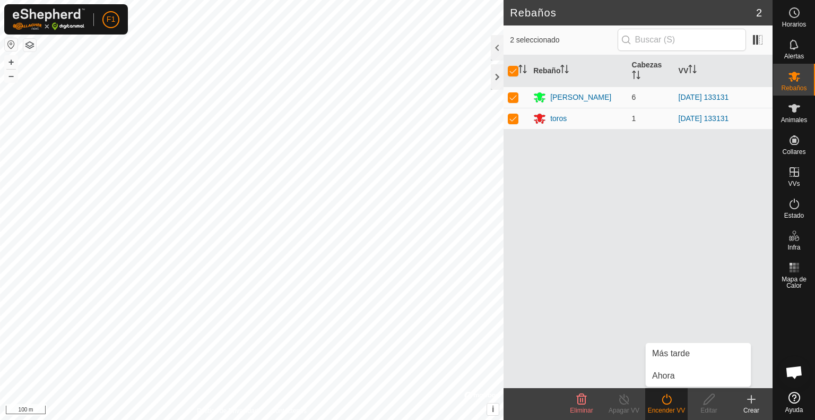
click at [572, 348] on div "Rebaño [PERSON_NAME] [PERSON_NAME] 6 [DATE] 133131 toros 1 [DATE] 133131" at bounding box center [638, 221] width 269 height 333
click at [514, 119] on p-checkbox at bounding box center [513, 118] width 11 height 8
checkbox input "false"
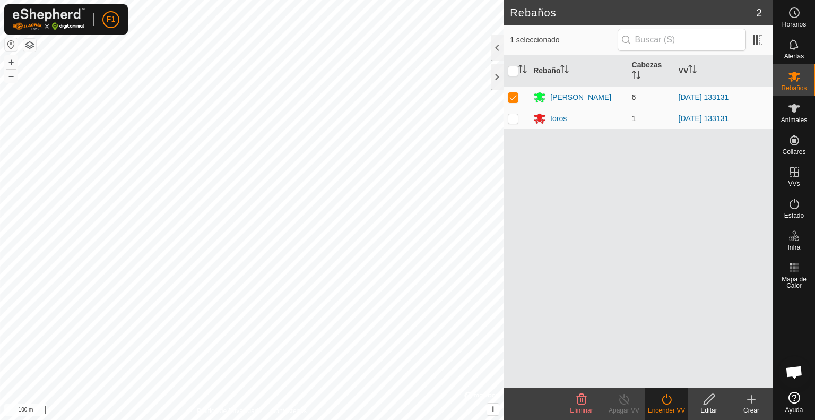
click at [512, 96] on p-checkbox at bounding box center [513, 97] width 11 height 8
checkbox input "false"
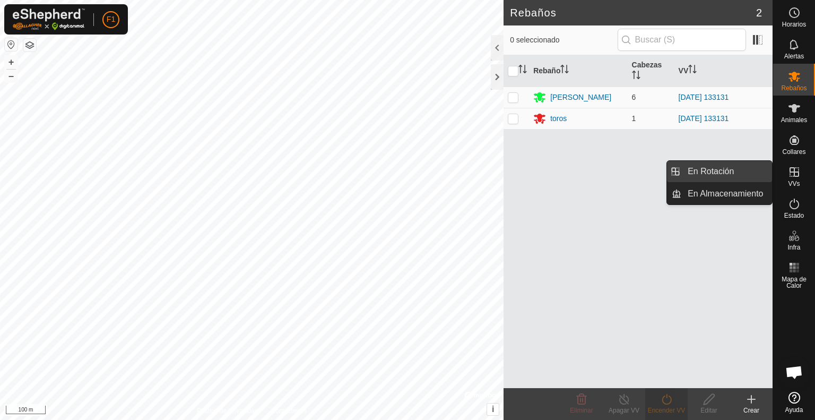
click at [710, 167] on link "En Rotación" at bounding box center [726, 171] width 91 height 21
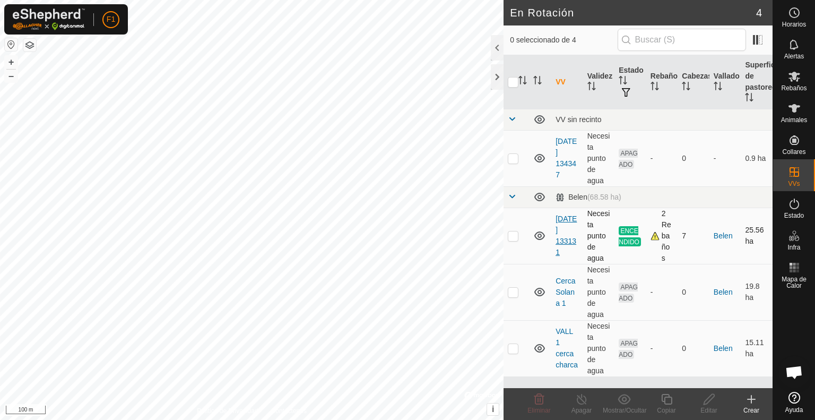
click at [565, 233] on link "[DATE] 133131" at bounding box center [566, 235] width 21 height 42
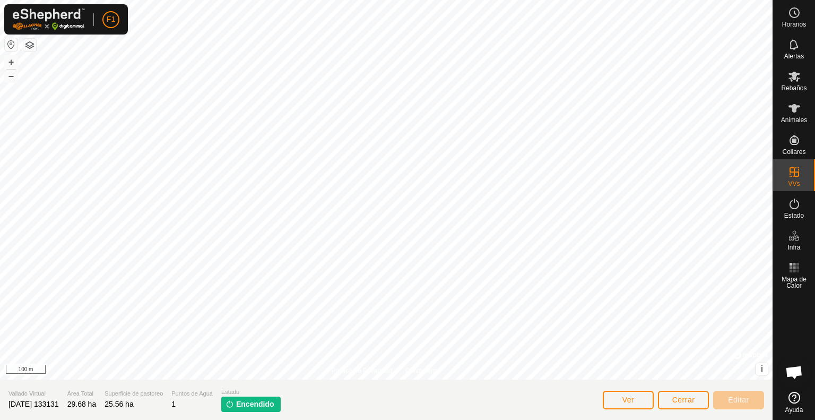
click at [274, 404] on span "Encendido" at bounding box center [255, 404] width 38 height 11
click at [633, 401] on span "Ver" at bounding box center [629, 399] width 12 height 8
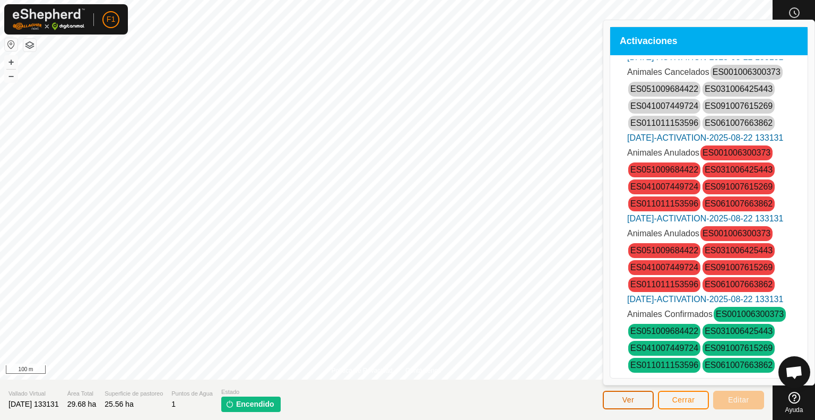
scroll to position [582, 0]
click at [637, 398] on button "Ver" at bounding box center [628, 400] width 51 height 19
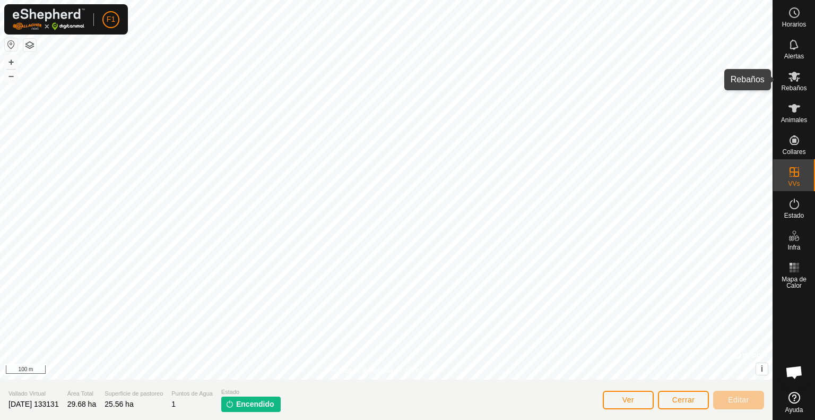
click at [789, 85] on span "Rebaños" at bounding box center [793, 88] width 25 height 6
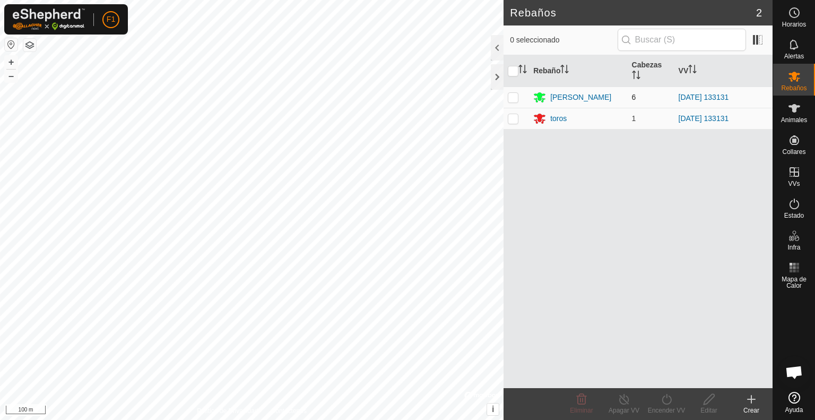
click at [515, 99] on p-checkbox at bounding box center [513, 97] width 11 height 8
checkbox input "true"
click at [513, 120] on p-checkbox at bounding box center [513, 118] width 11 height 8
checkbox input "true"
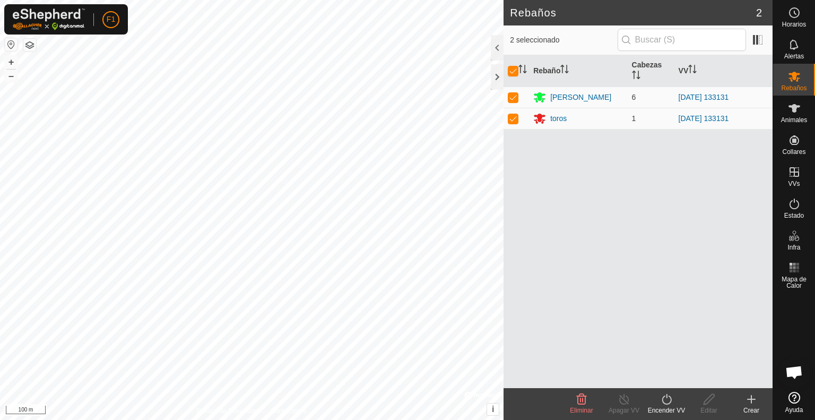
click at [666, 399] on icon at bounding box center [666, 399] width 13 height 13
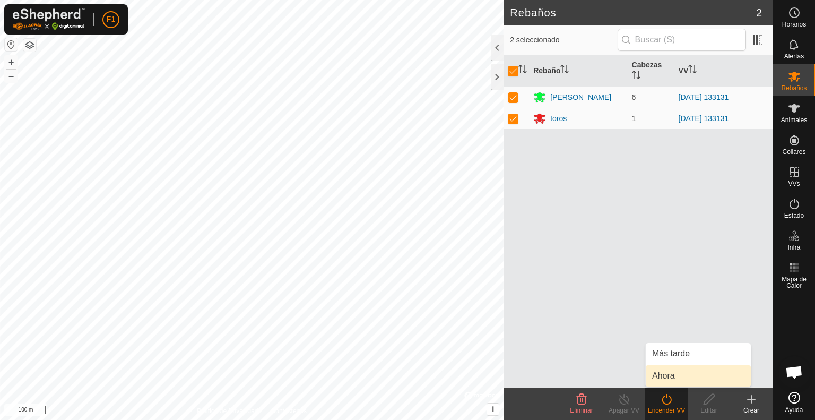
click at [669, 377] on link "Ahora" at bounding box center [698, 375] width 105 height 21
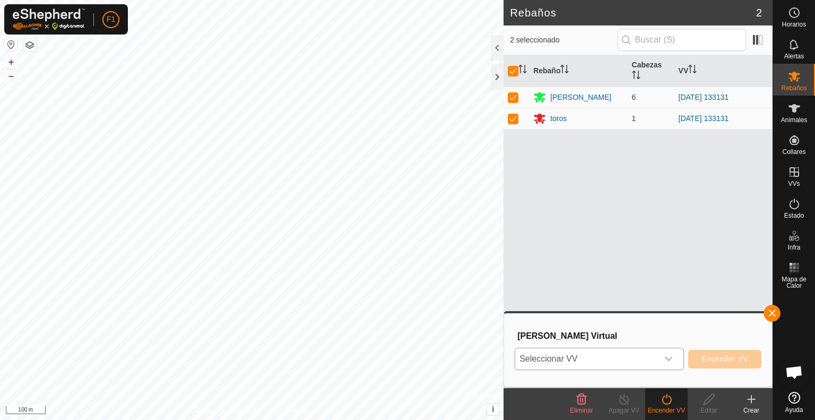
click at [668, 356] on icon "dropdown trigger" at bounding box center [668, 359] width 8 height 8
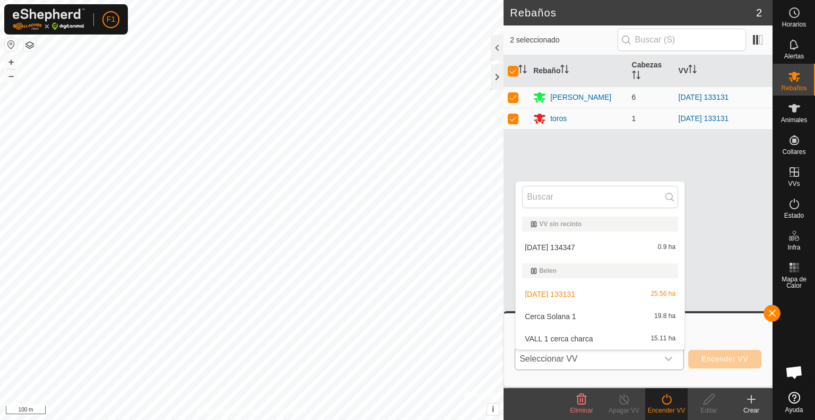
click at [599, 339] on li "VALL 1 cerca charca 15.11 ha" at bounding box center [600, 338] width 169 height 21
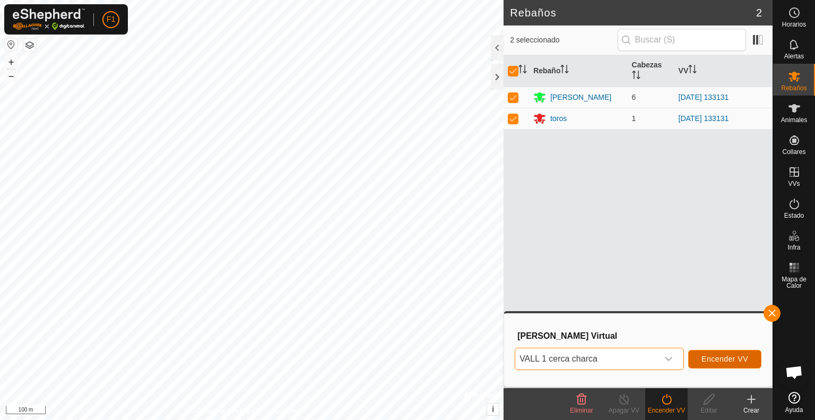
click at [723, 357] on span "Encender VV" at bounding box center [725, 359] width 47 height 8
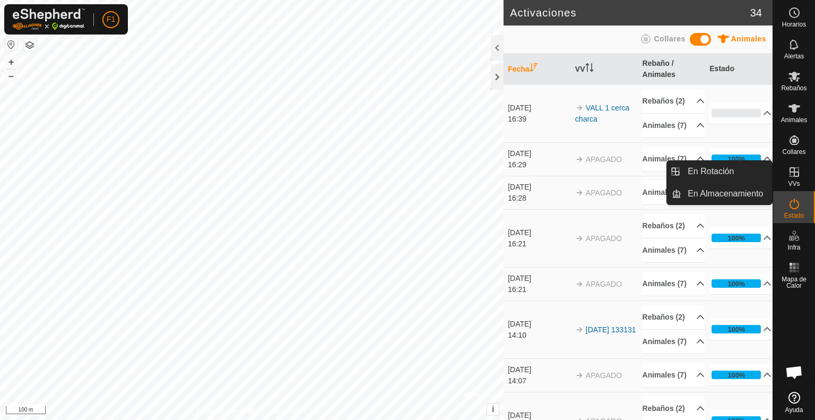
click at [797, 176] on icon at bounding box center [795, 172] width 10 height 10
click at [750, 175] on link "En Rotación" at bounding box center [726, 171] width 91 height 21
